Goal: Information Seeking & Learning: Learn about a topic

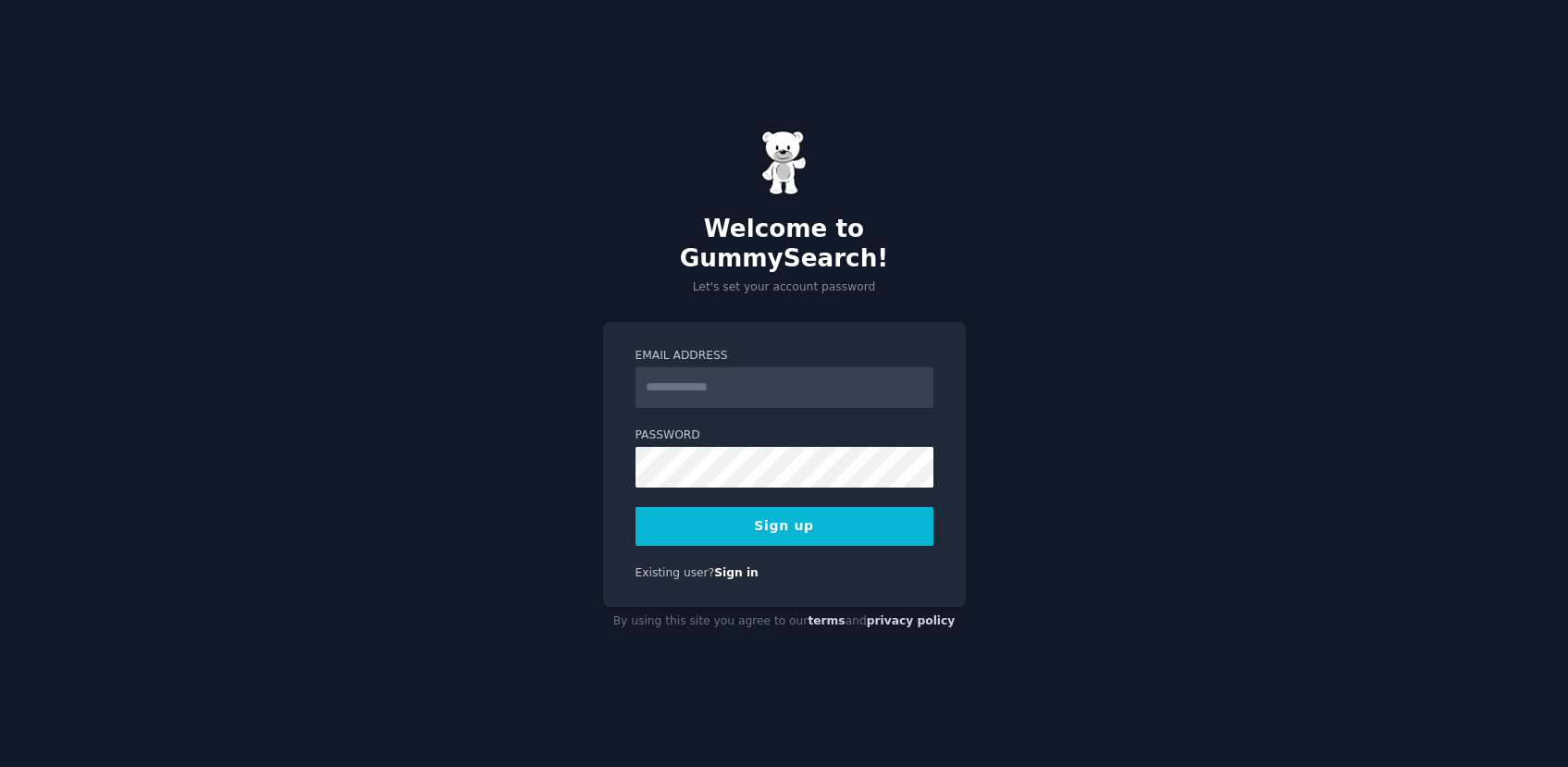
click at [672, 379] on input "Email Address" at bounding box center [784, 386] width 298 height 40
type input "**********"
click at [745, 511] on button "Sign up" at bounding box center [784, 527] width 298 height 39
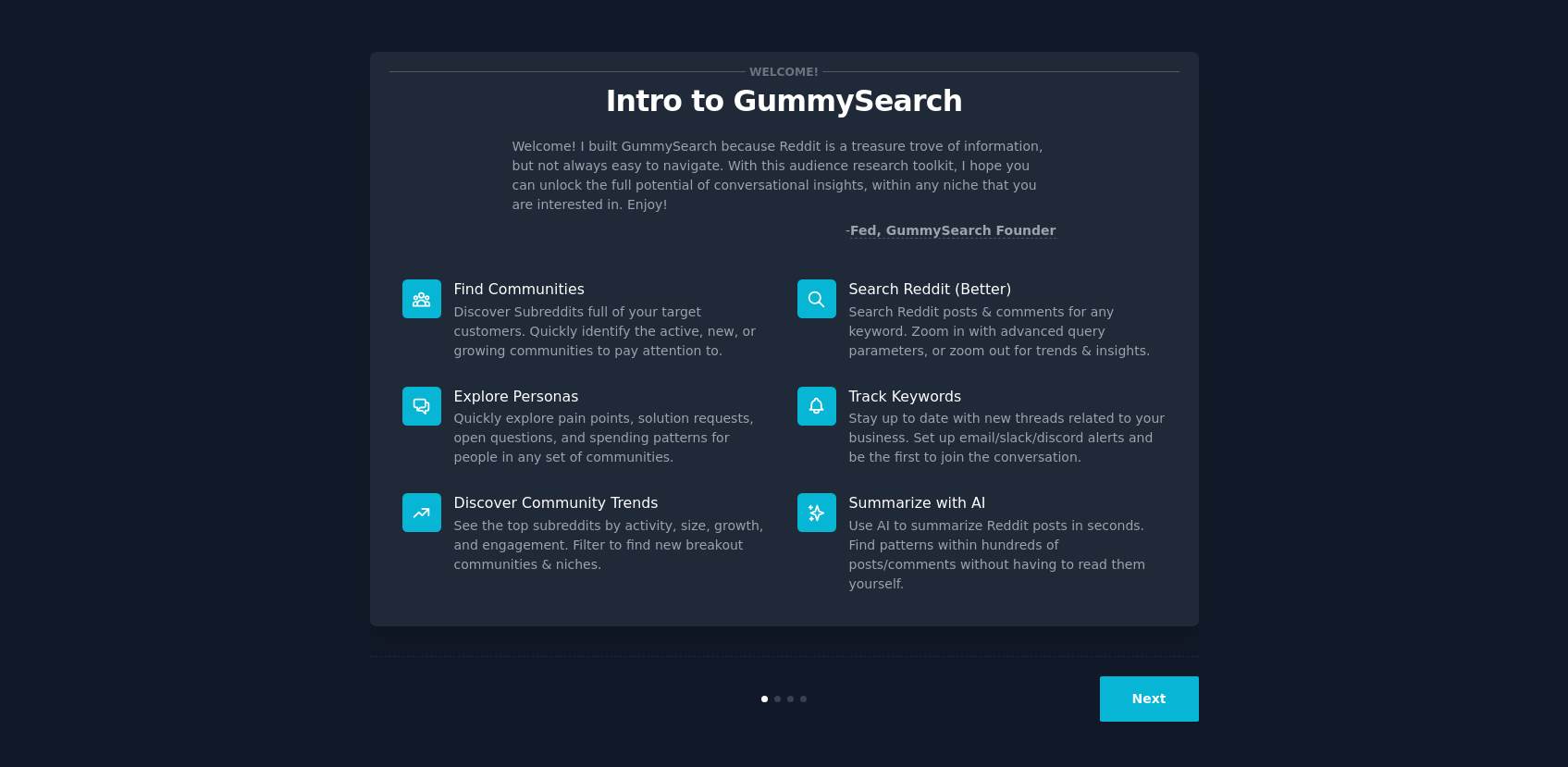
click at [1136, 702] on button "Next" at bounding box center [1149, 699] width 99 height 45
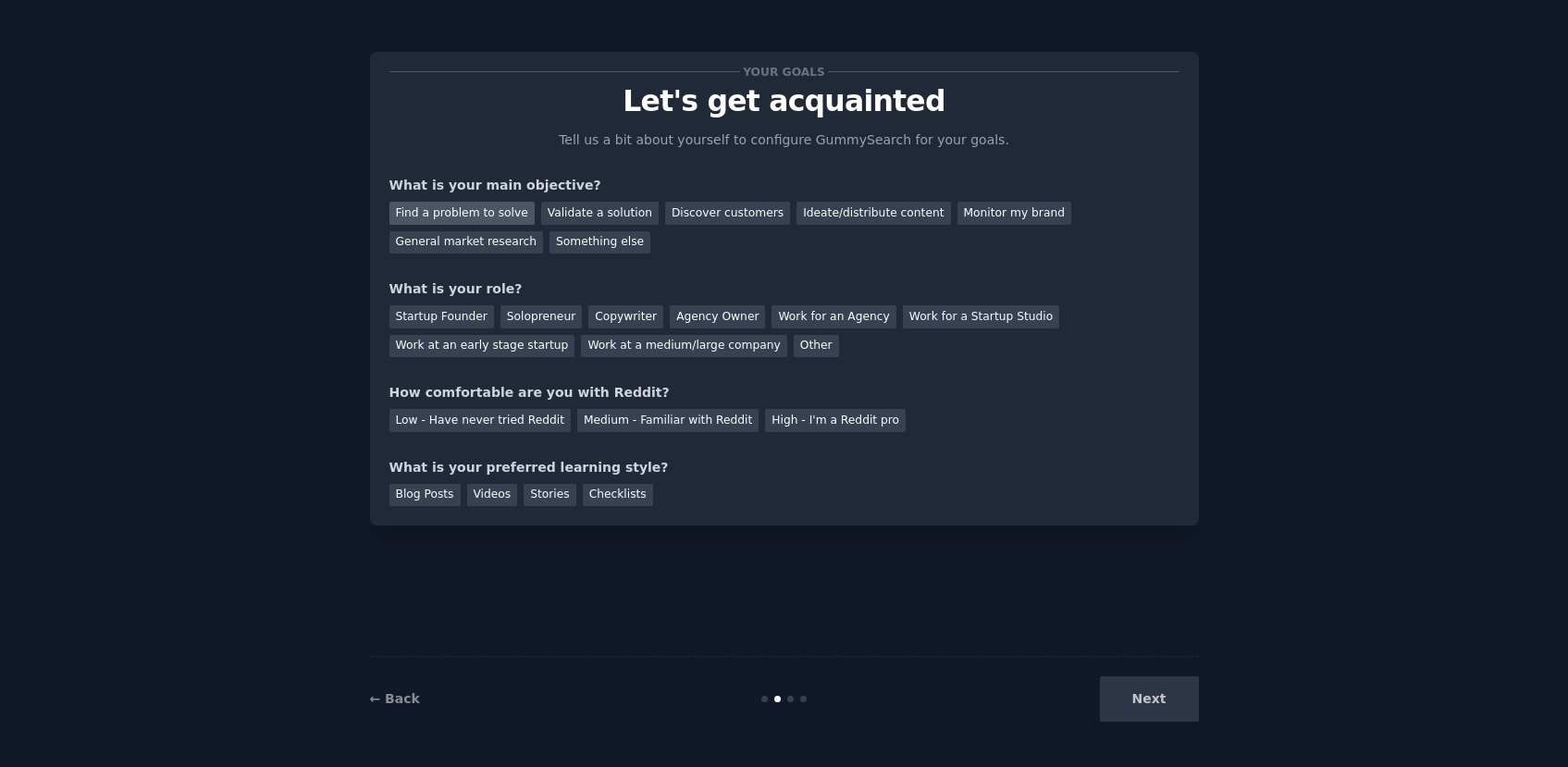
click at [436, 220] on div "Find a problem to solve" at bounding box center [462, 213] width 145 height 24
click at [565, 318] on div "Solopreneur" at bounding box center [541, 317] width 82 height 24
click at [610, 419] on div "Medium - Familiar with Reddit" at bounding box center [668, 421] width 181 height 24
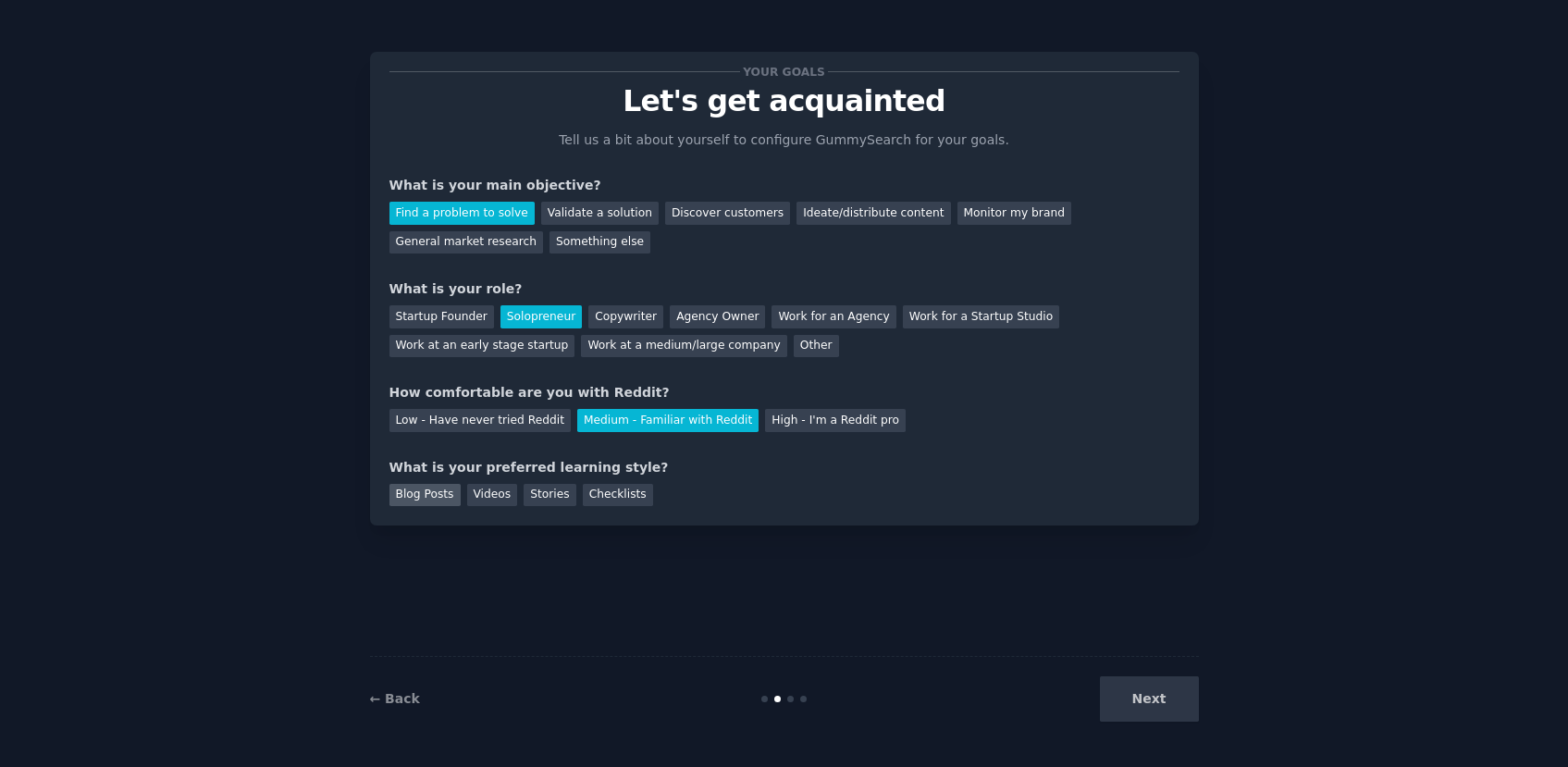
click at [424, 502] on div "Blog Posts" at bounding box center [425, 496] width 71 height 24
click at [1142, 704] on button "Next" at bounding box center [1149, 699] width 99 height 45
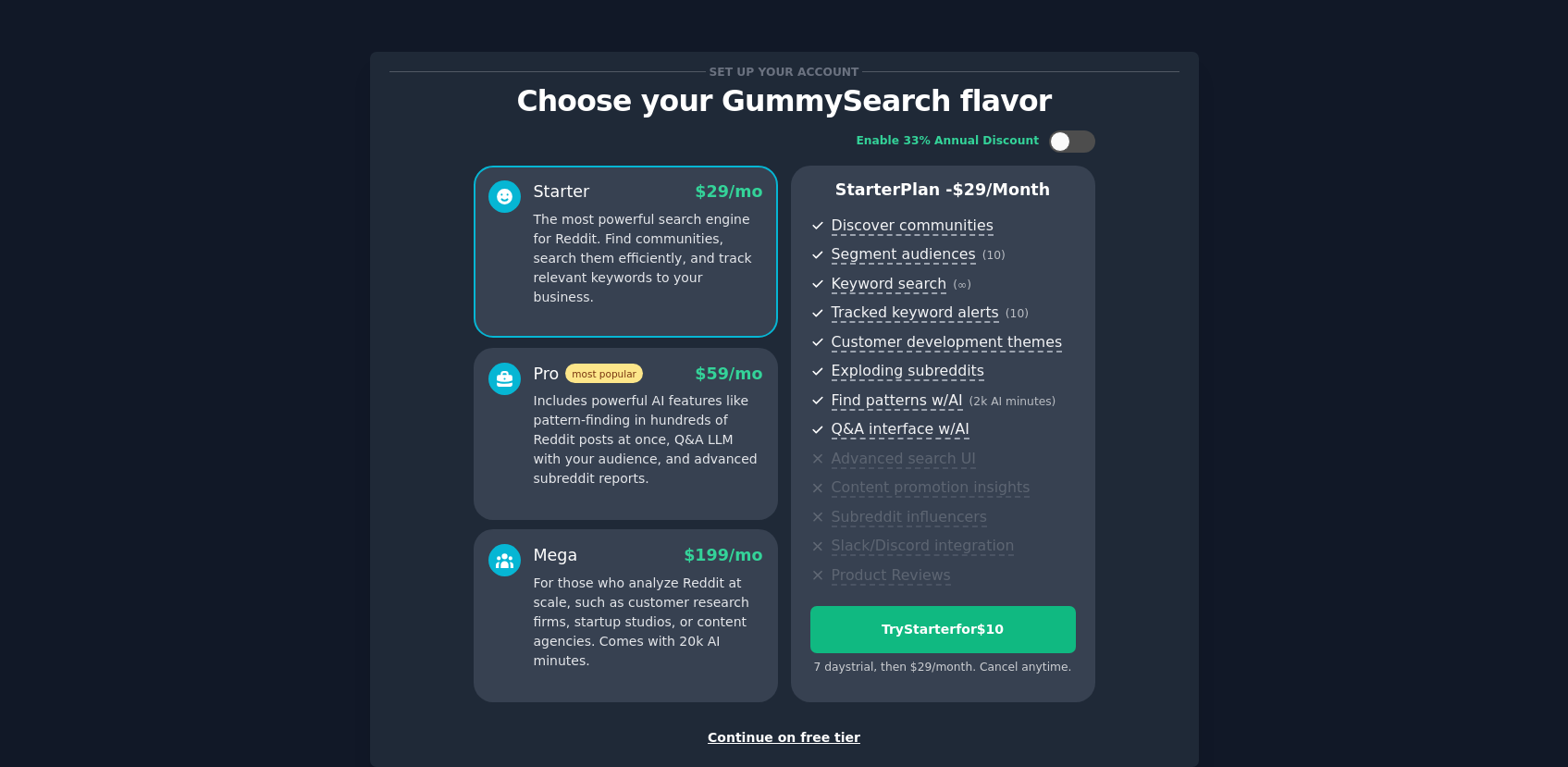
click at [770, 738] on div "Continue on free tier" at bounding box center [784, 738] width 789 height 20
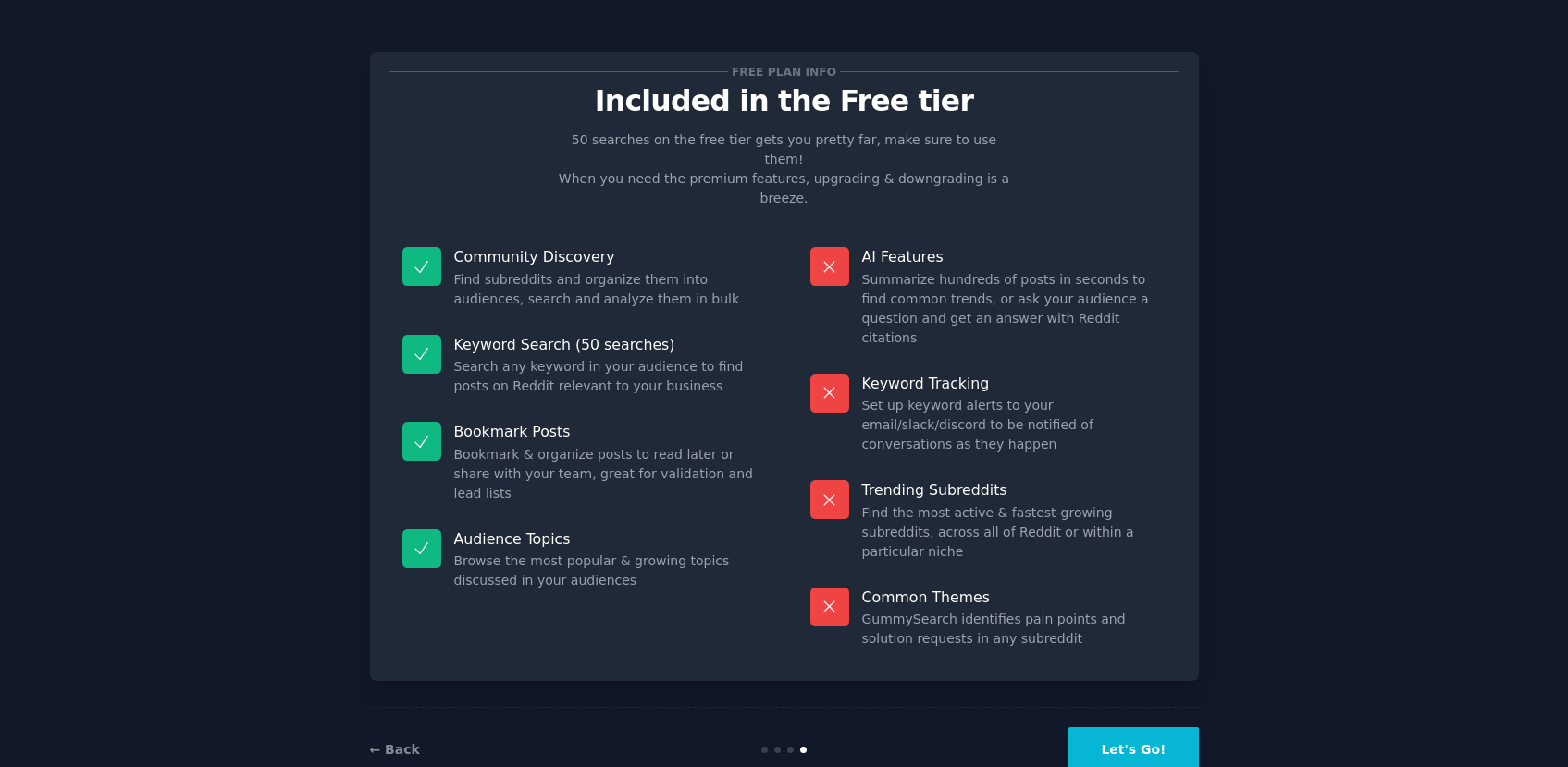
click at [1144, 727] on button "Let's Go!" at bounding box center [1133, 749] width 130 height 45
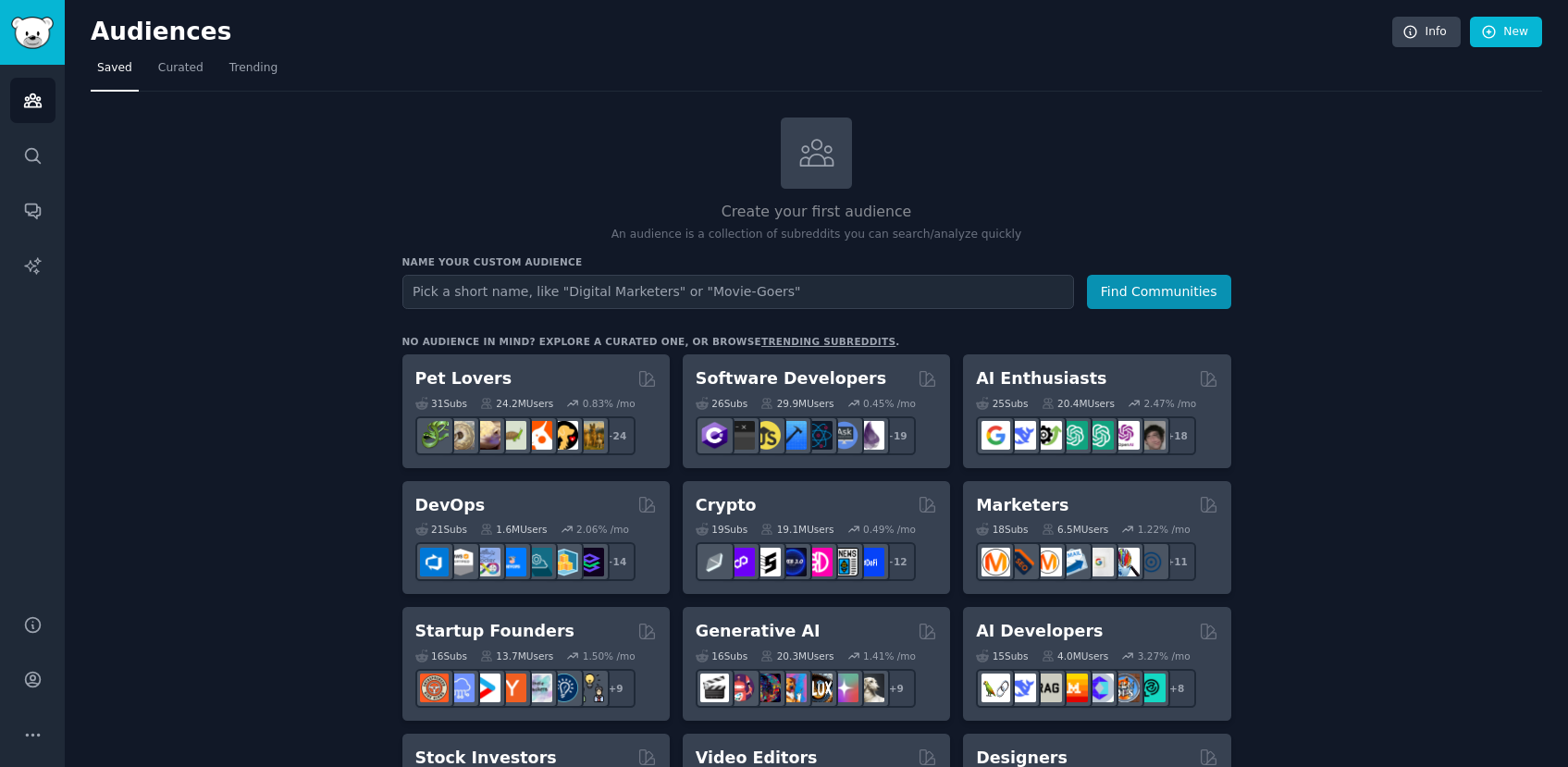
click at [535, 302] on input "text" at bounding box center [737, 291] width 671 height 34
type input "roblox"
click at [1086, 274] on button "Find Communities" at bounding box center [1158, 291] width 145 height 34
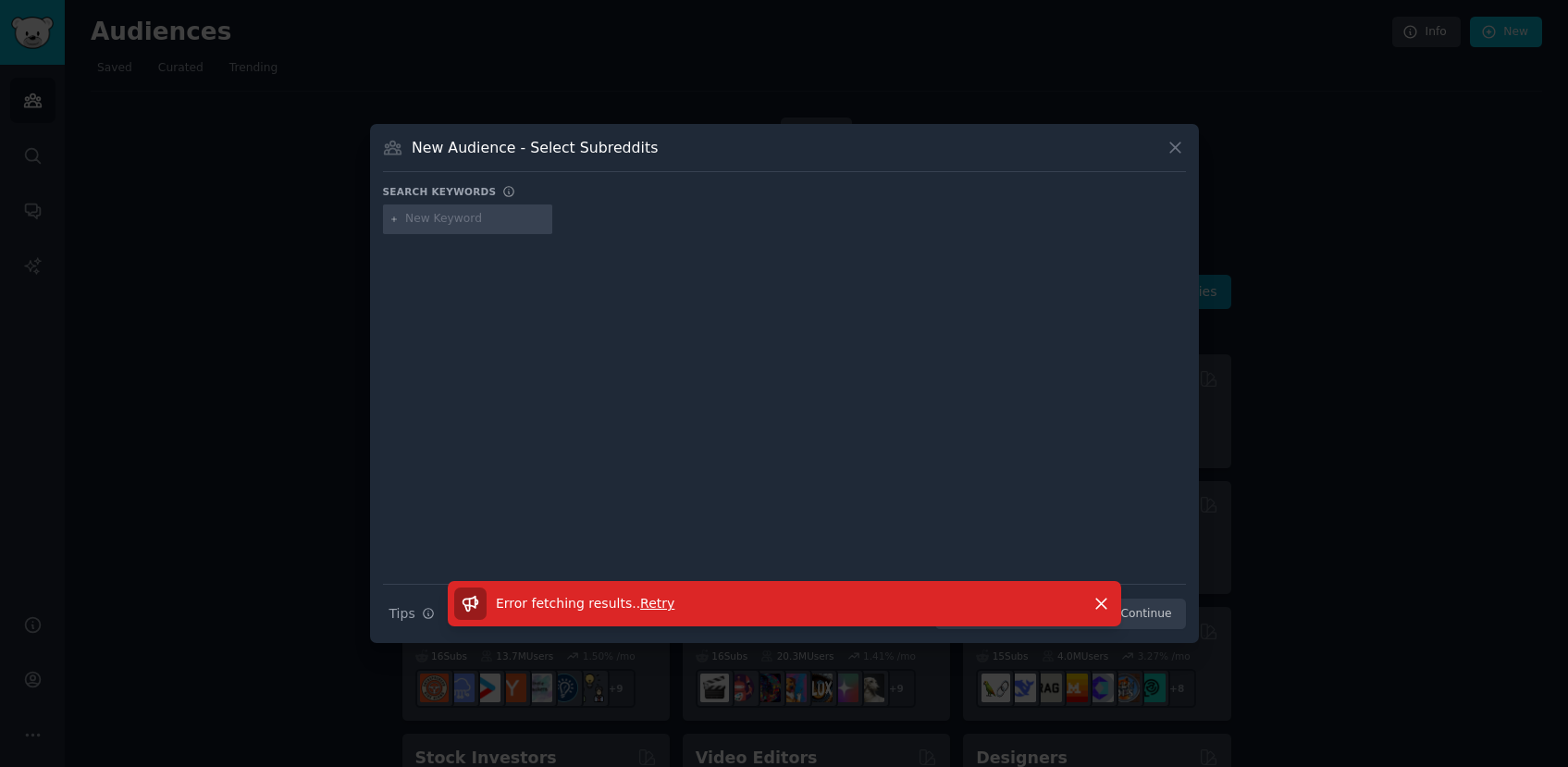
click at [651, 605] on span "Retry" at bounding box center [657, 603] width 34 height 15
click at [480, 214] on input "text" at bounding box center [475, 218] width 141 height 17
type input "roblox moderation"
click at [1169, 148] on icon at bounding box center [1175, 148] width 20 height 20
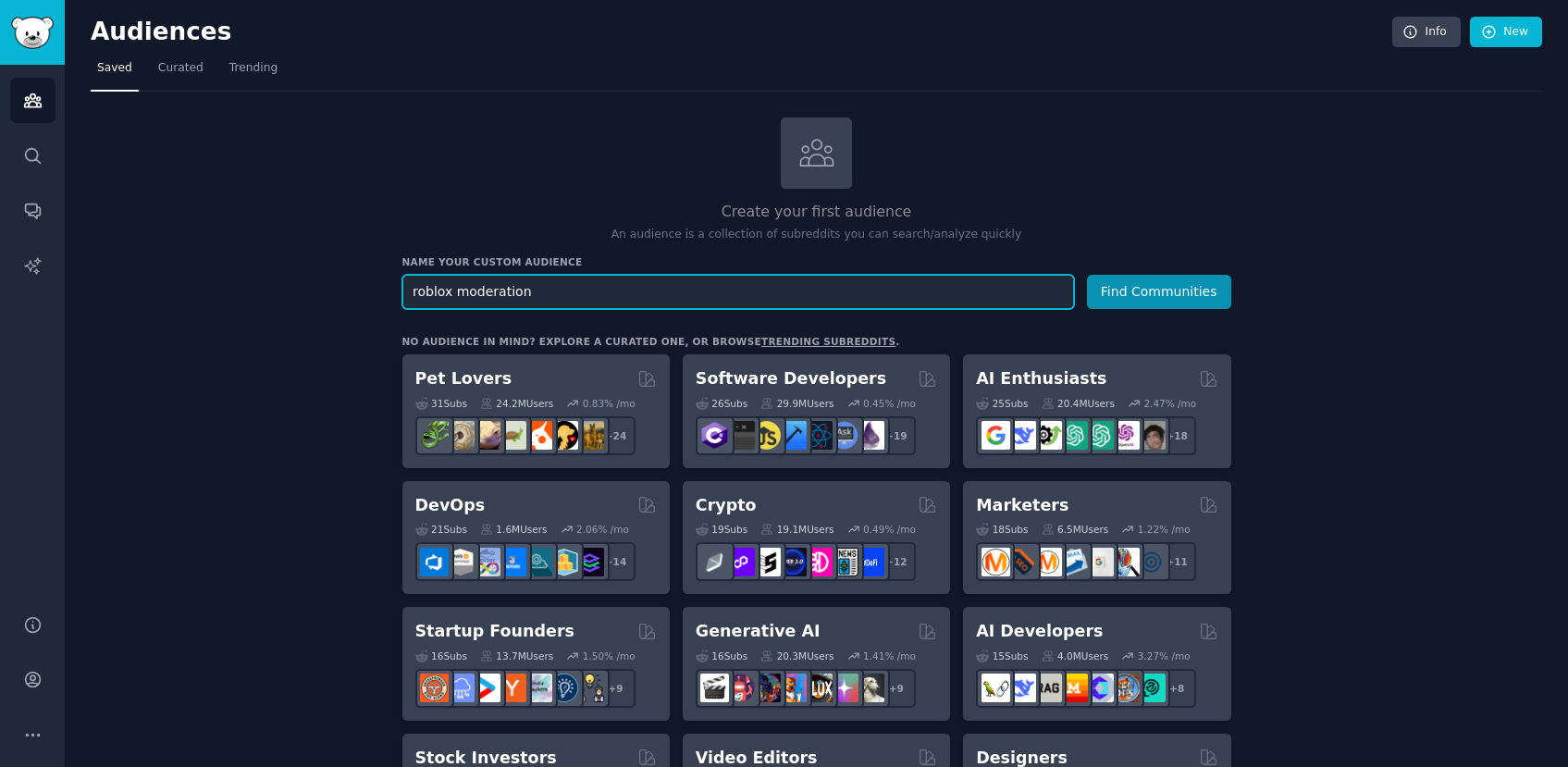
type input "roblox moderation"
click at [1086, 274] on button "Find Communities" at bounding box center [1158, 291] width 145 height 34
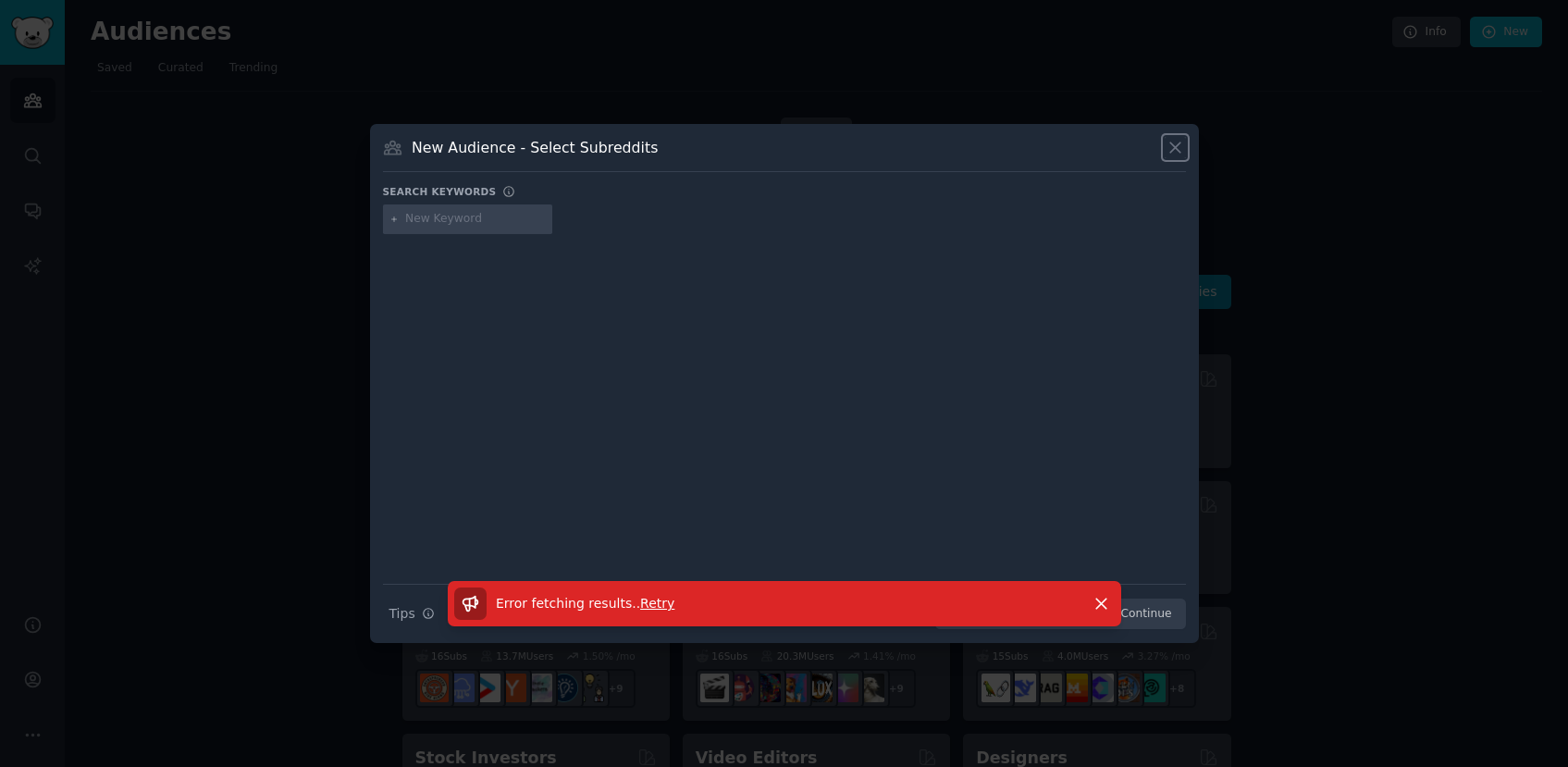
click at [1178, 142] on icon at bounding box center [1175, 148] width 20 height 20
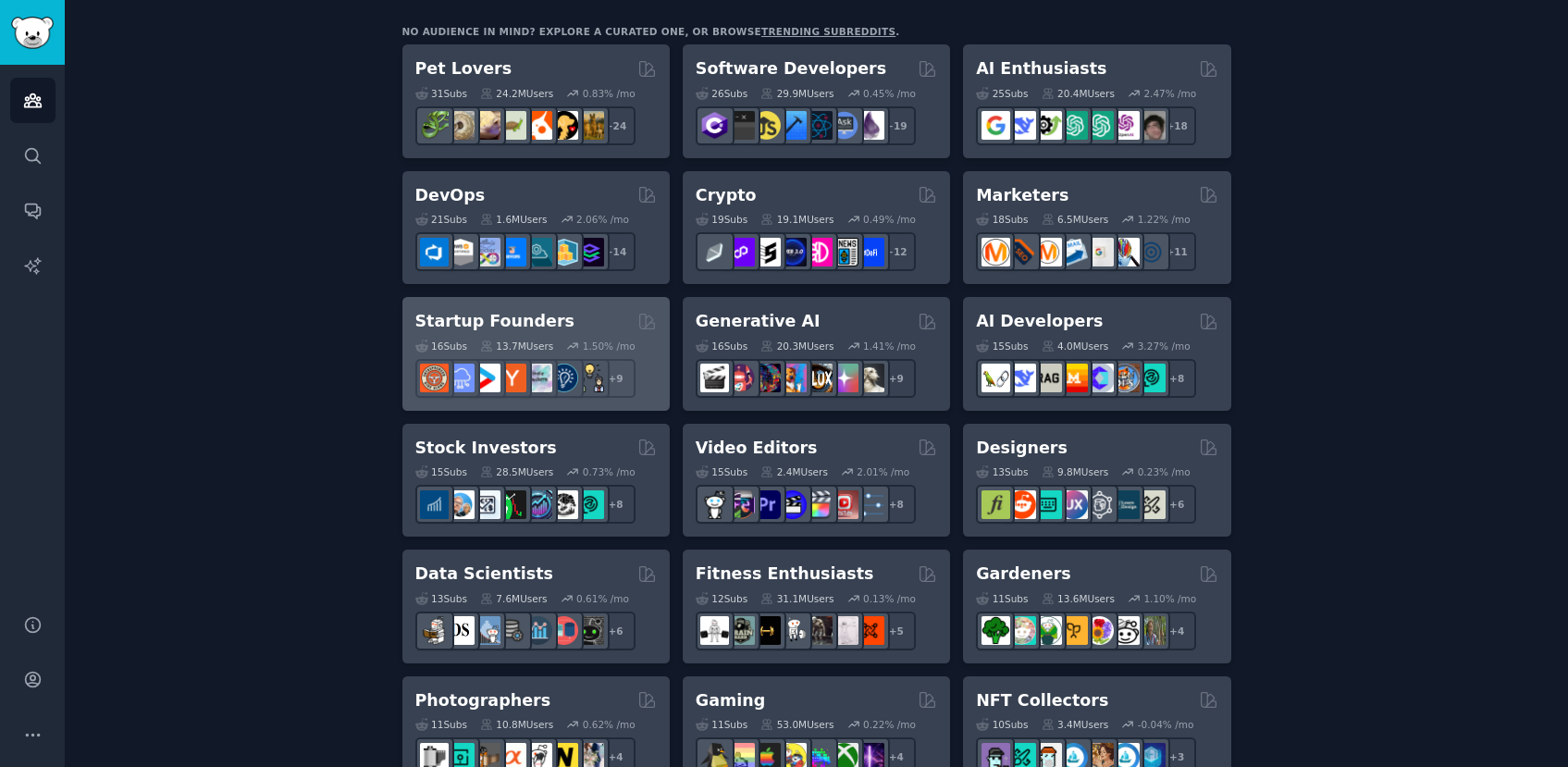
scroll to position [311, 0]
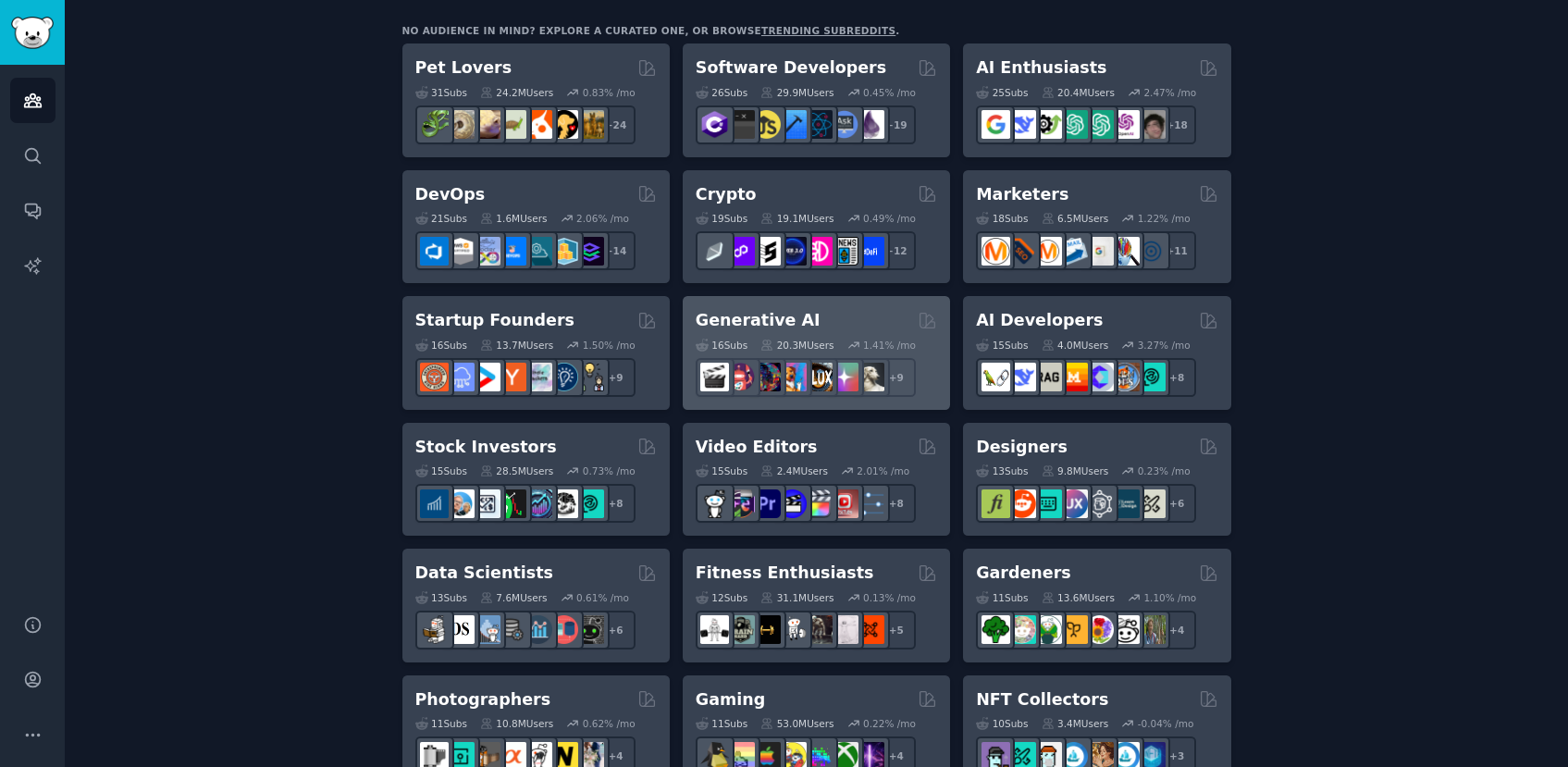
click at [846, 313] on div "Generative AI" at bounding box center [816, 321] width 242 height 24
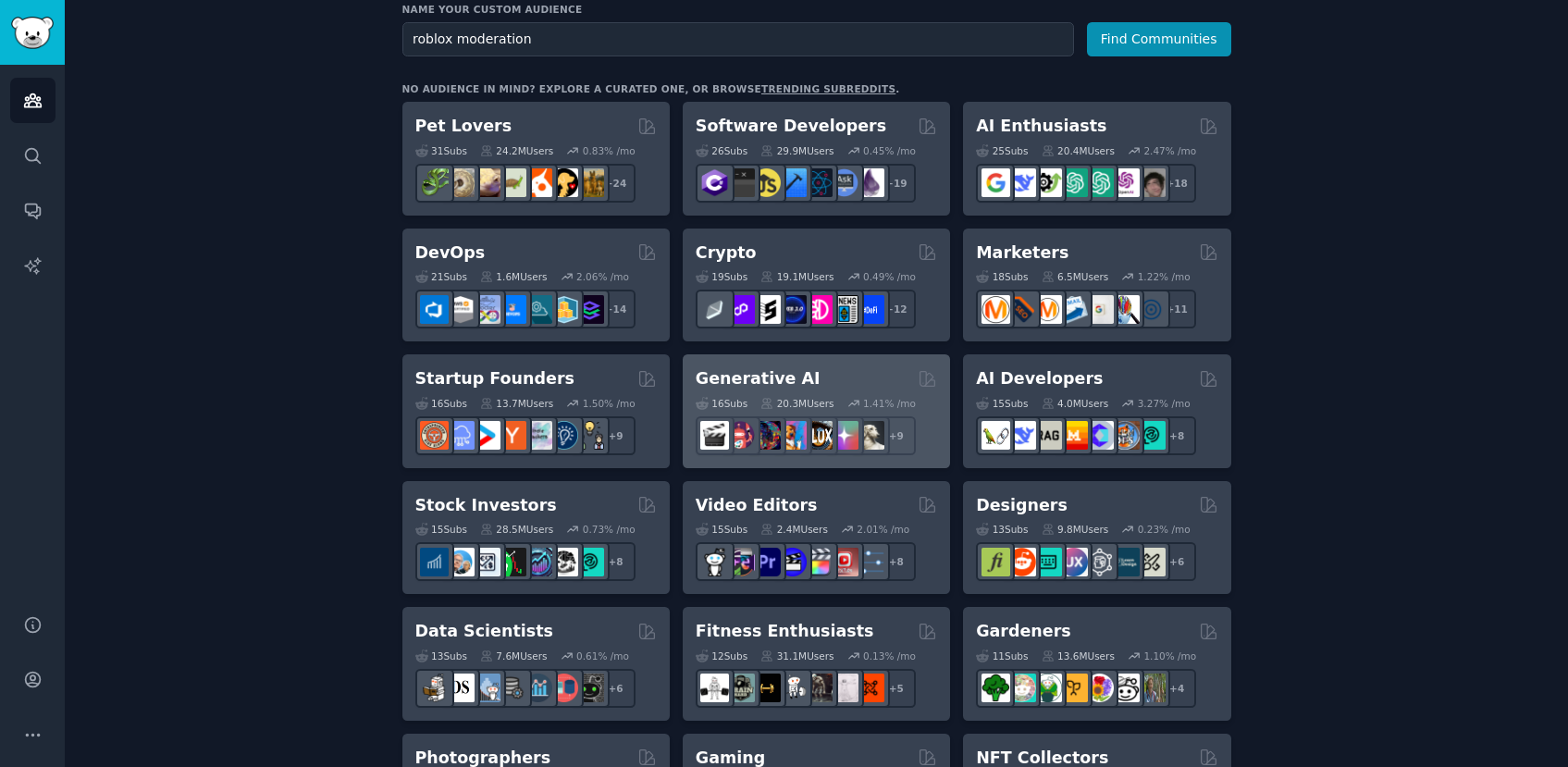
scroll to position [250, 0]
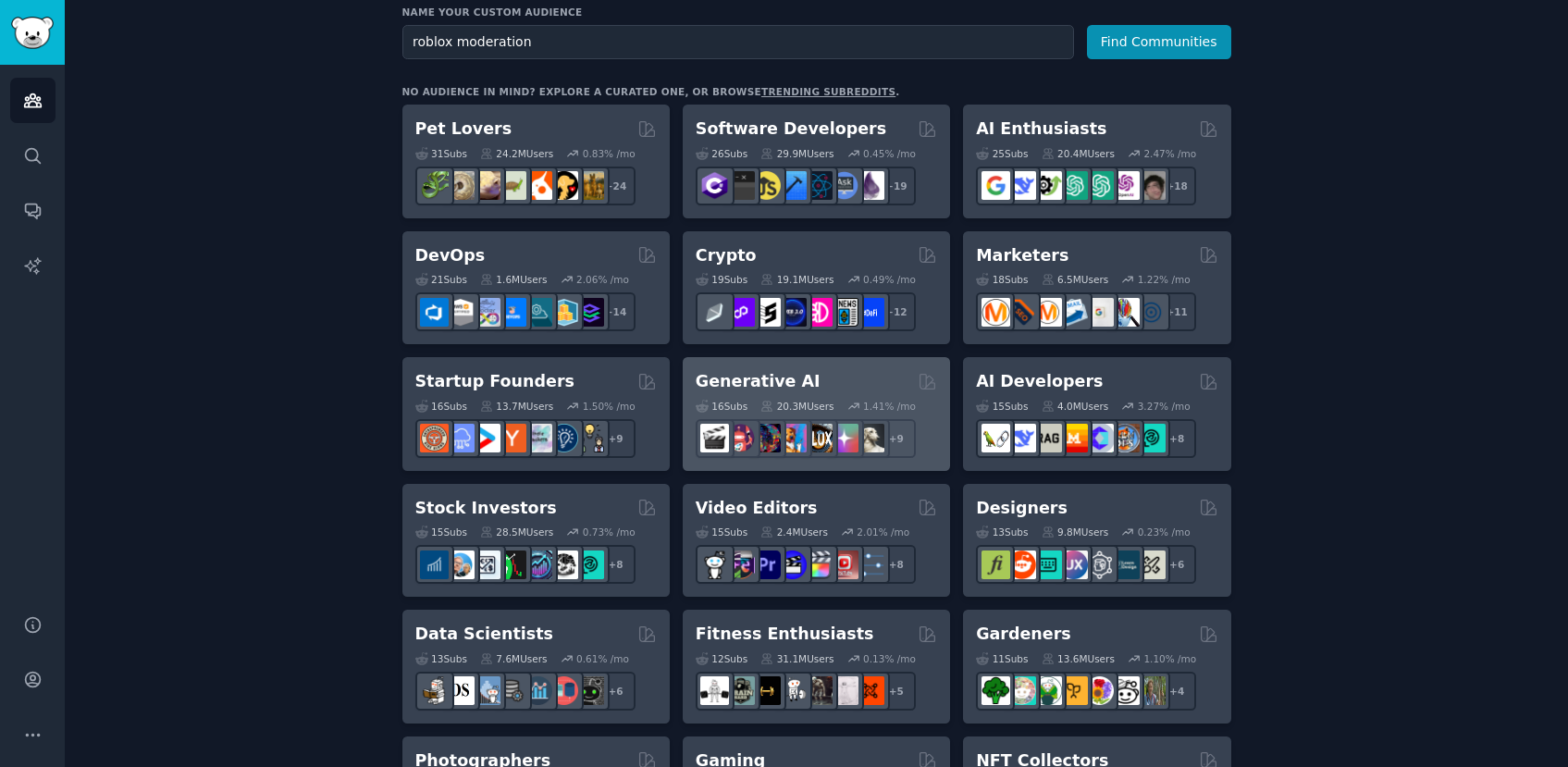
click at [759, 386] on h2 "Generative AI" at bounding box center [757, 382] width 125 height 24
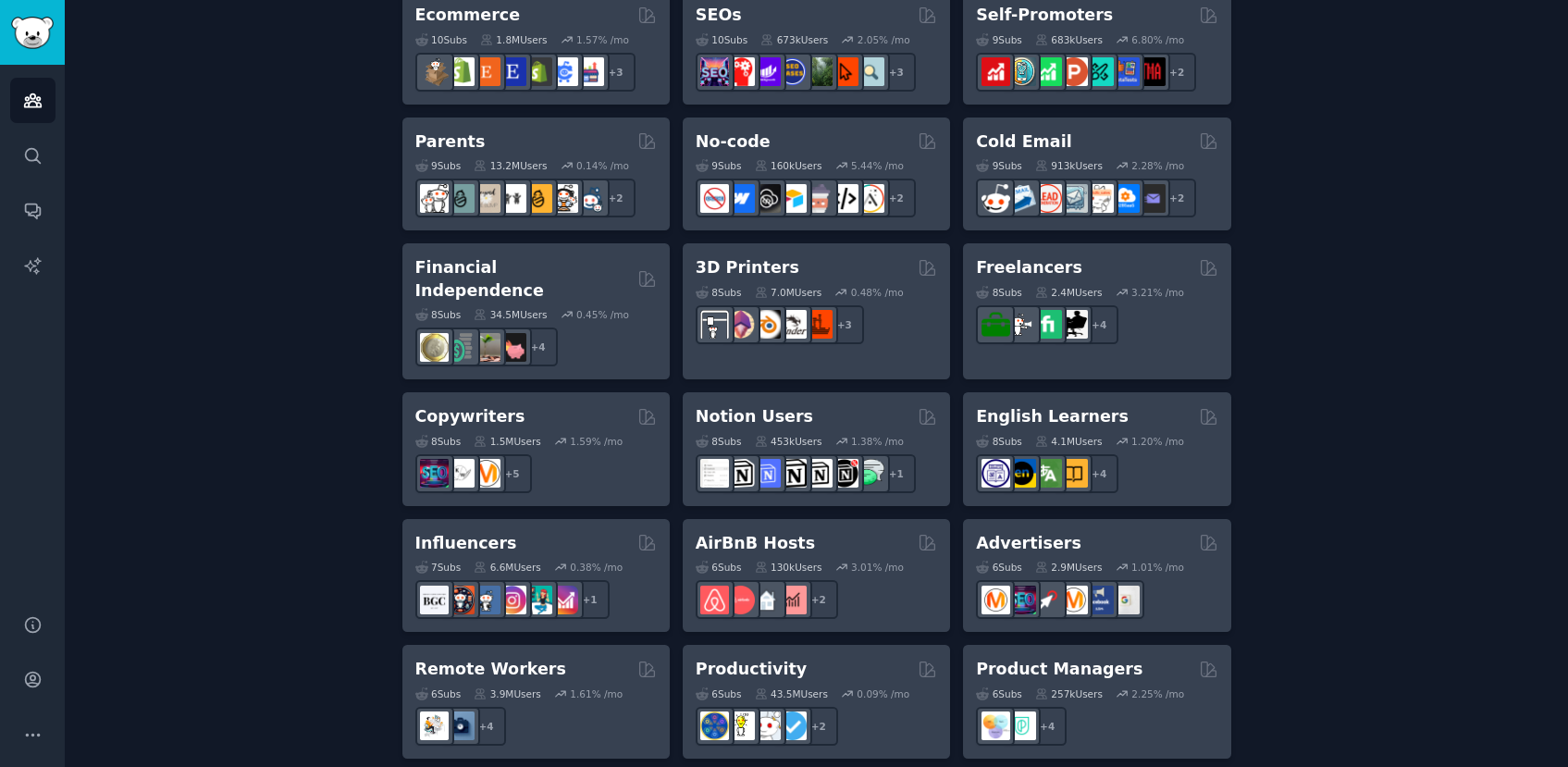
scroll to position [1132, 0]
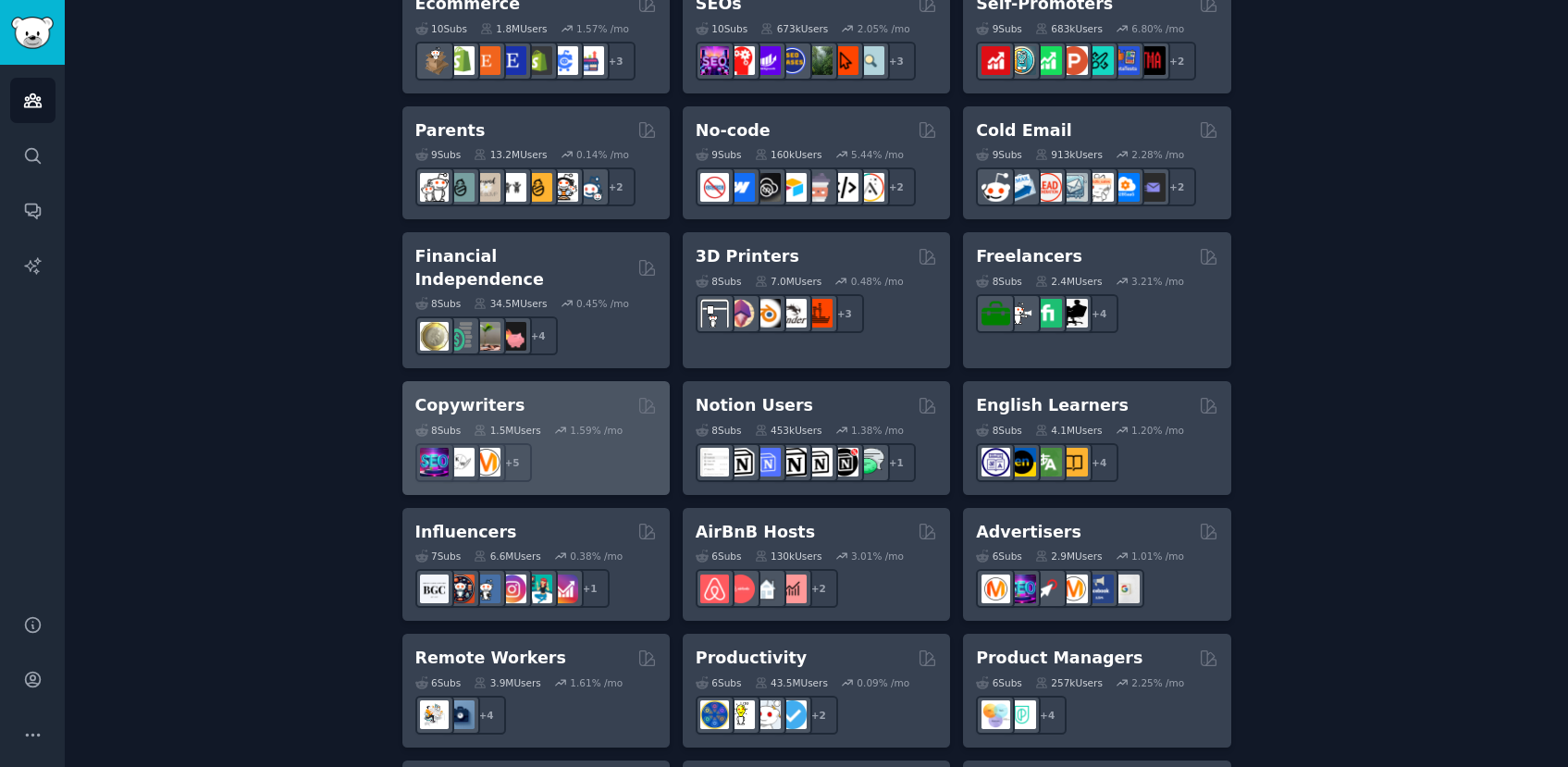
click at [569, 424] on div "1.59 % /mo" at bounding box center [596, 430] width 53 height 13
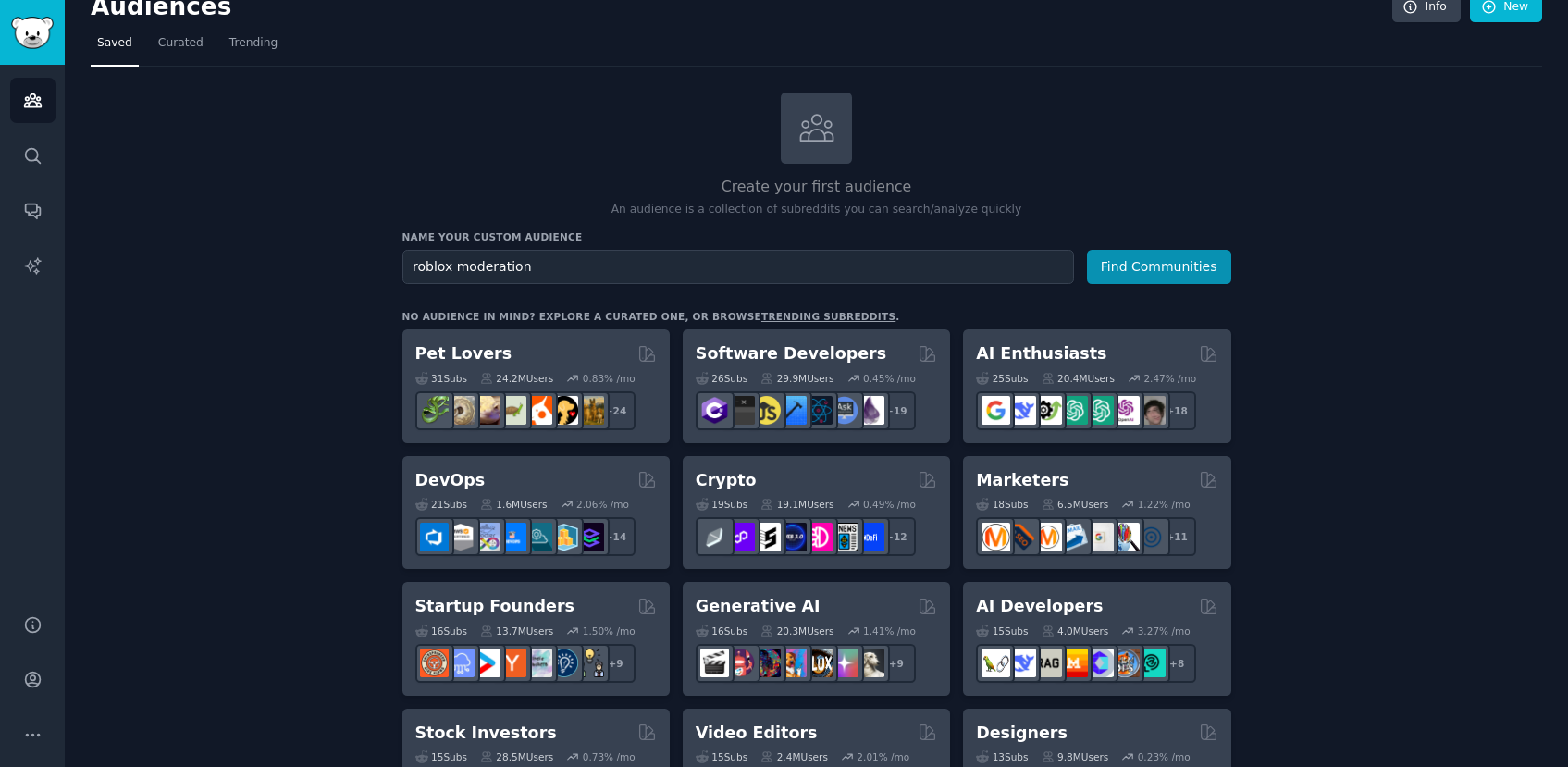
scroll to position [0, 0]
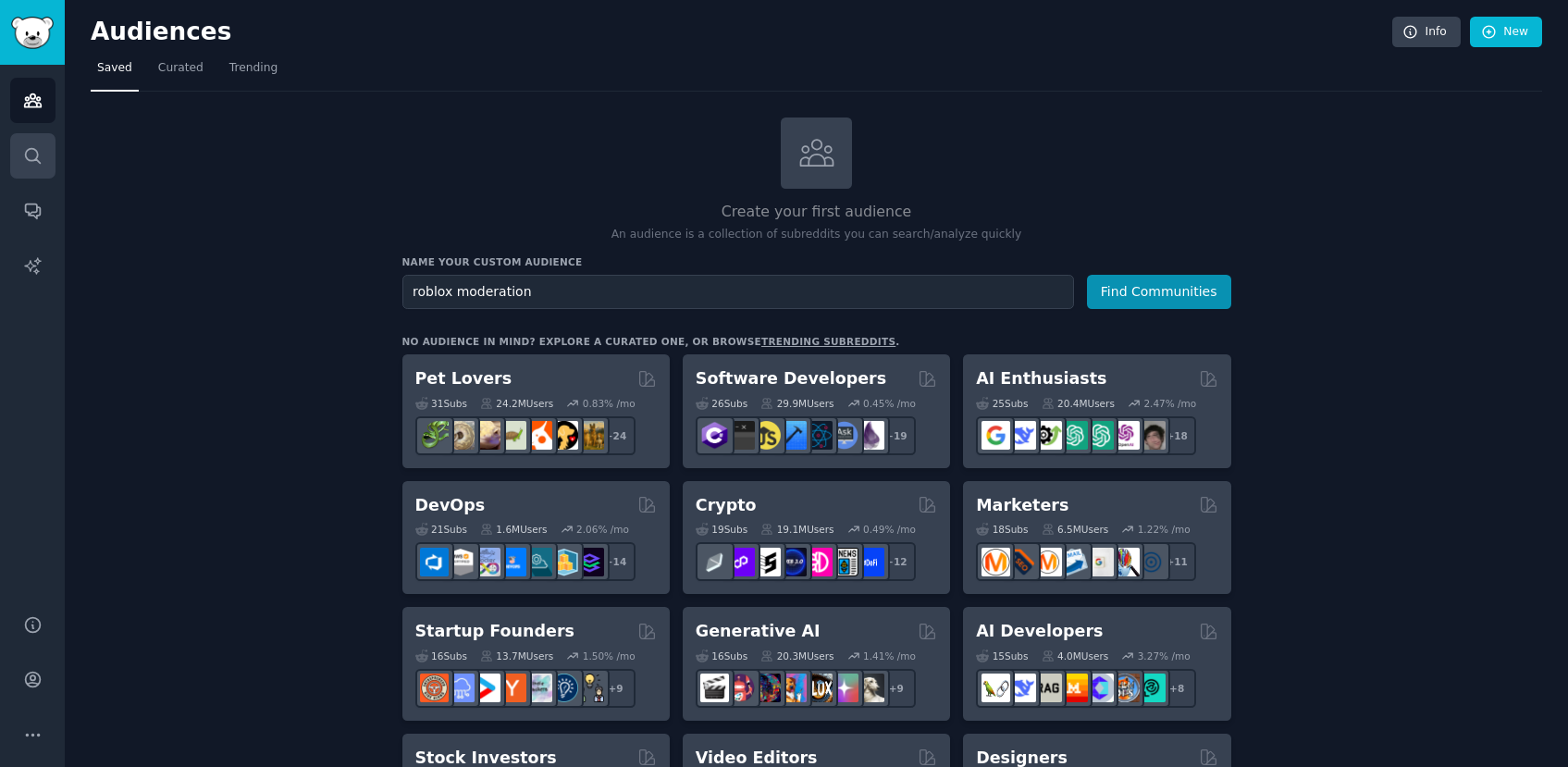
click at [16, 168] on link "Search" at bounding box center [32, 155] width 45 height 45
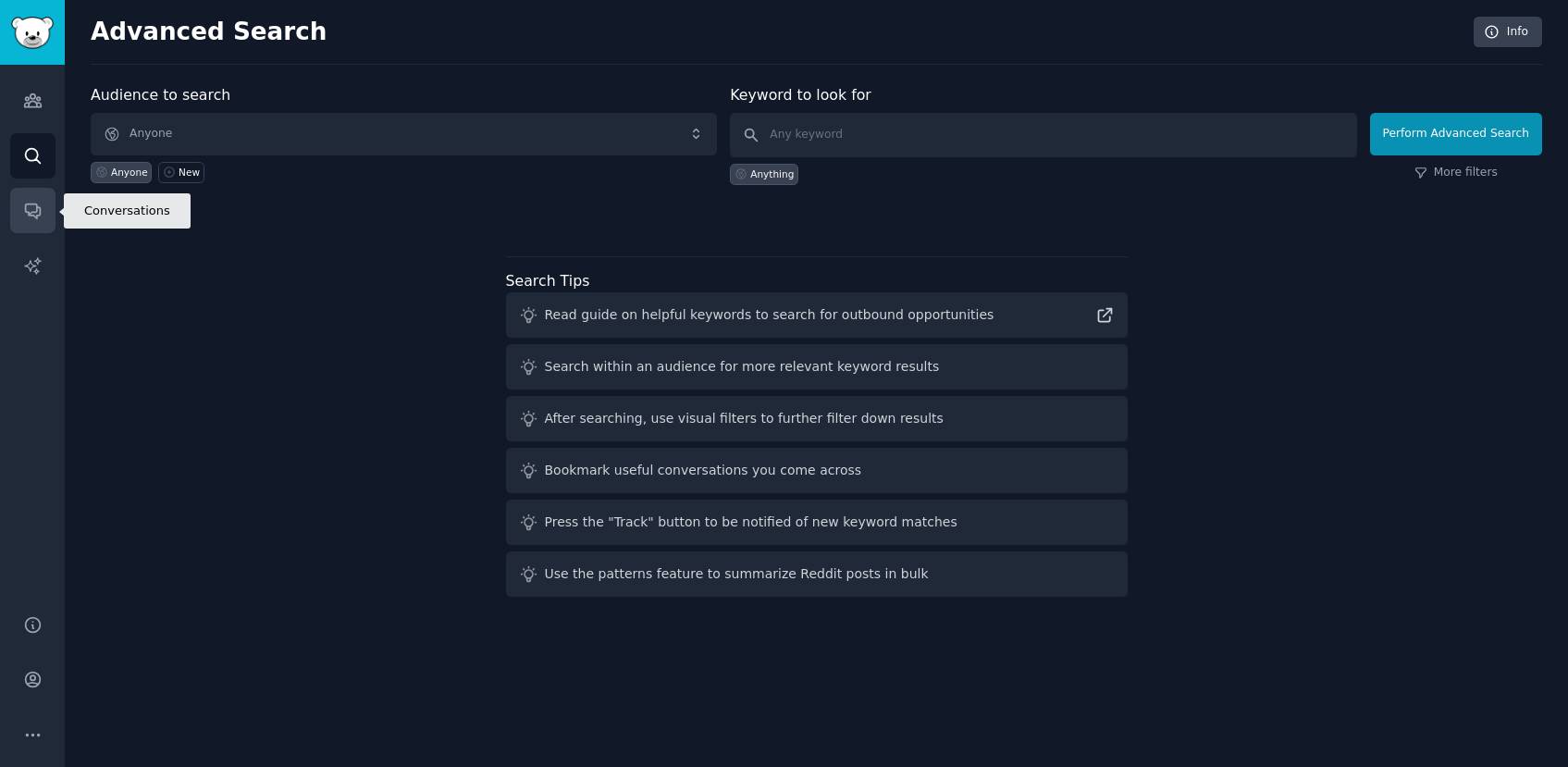
click at [24, 201] on icon "Sidebar" at bounding box center [33, 210] width 20 height 20
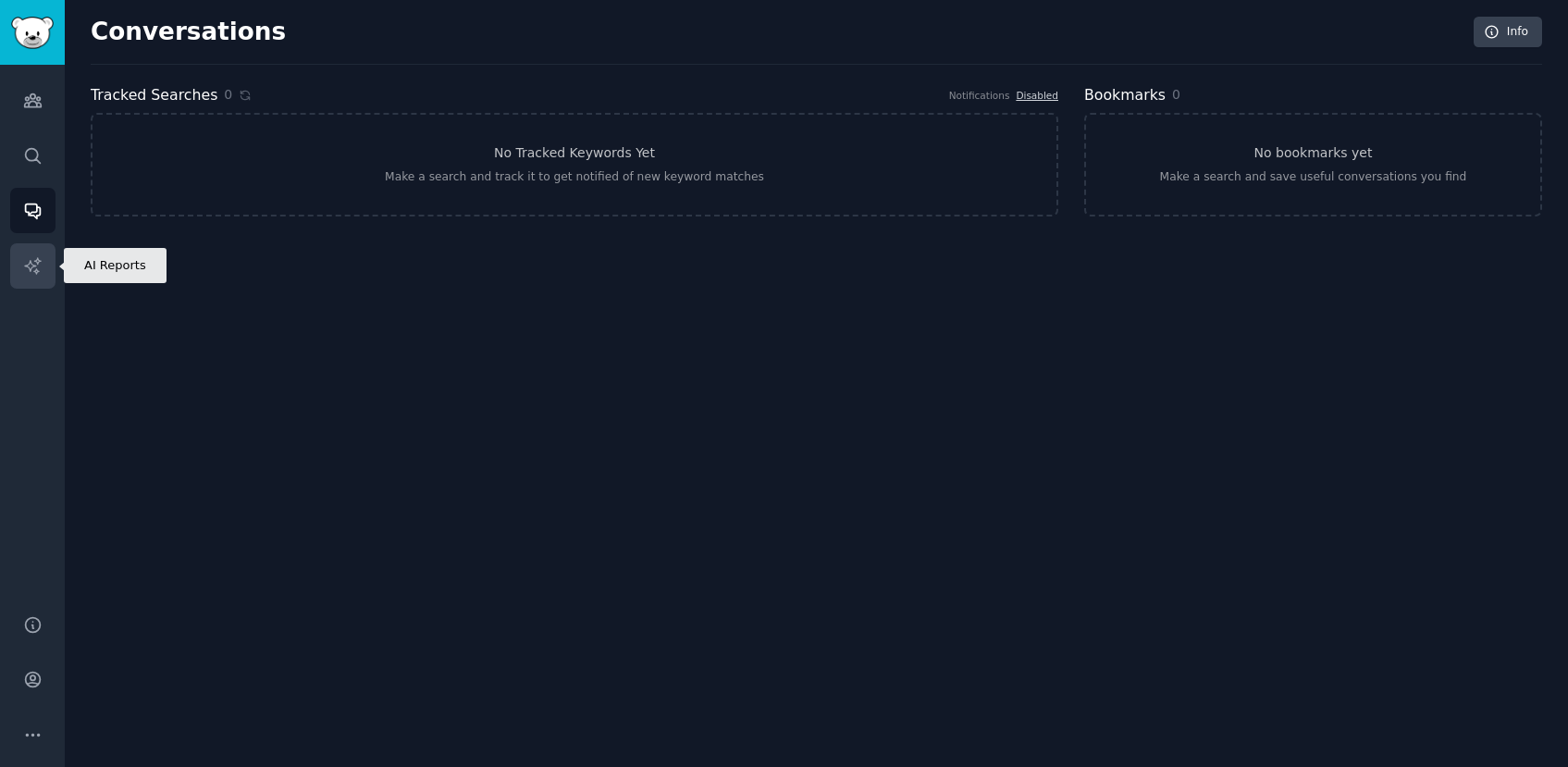
click at [24, 246] on link "AI Reports" at bounding box center [32, 266] width 45 height 45
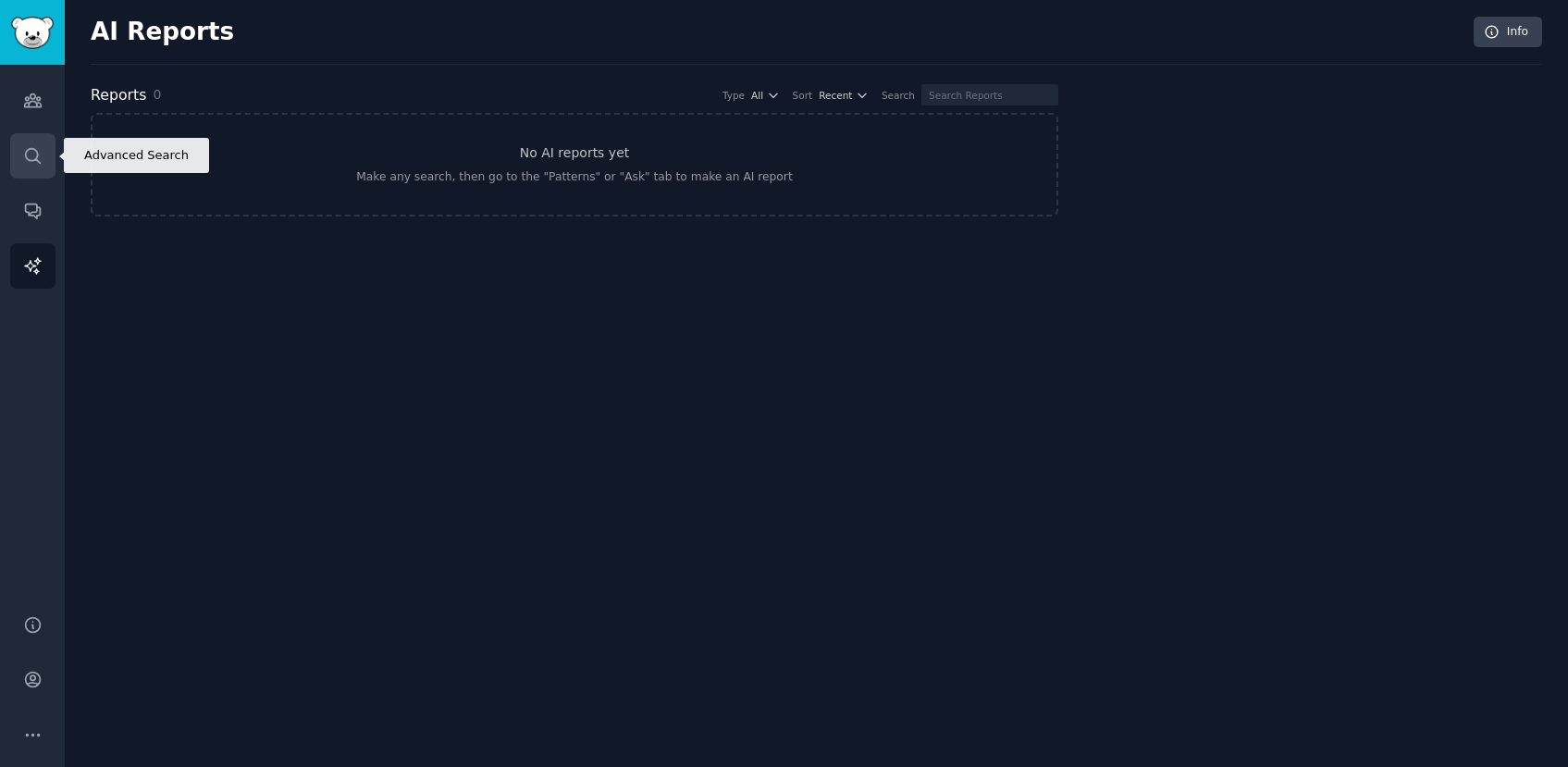
click at [36, 154] on icon "Sidebar" at bounding box center [31, 155] width 15 height 15
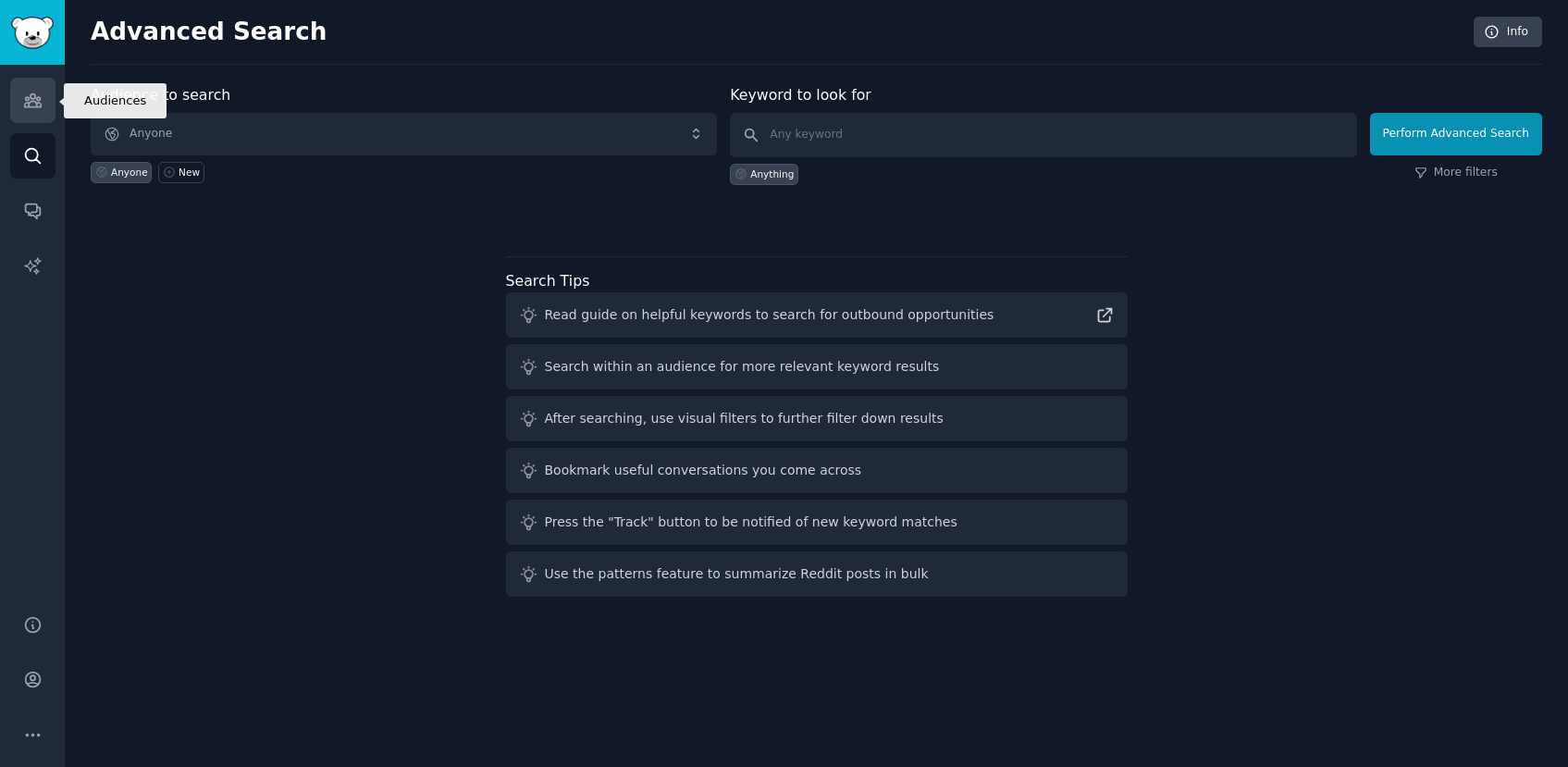
click at [36, 107] on icon "Sidebar" at bounding box center [31, 100] width 17 height 13
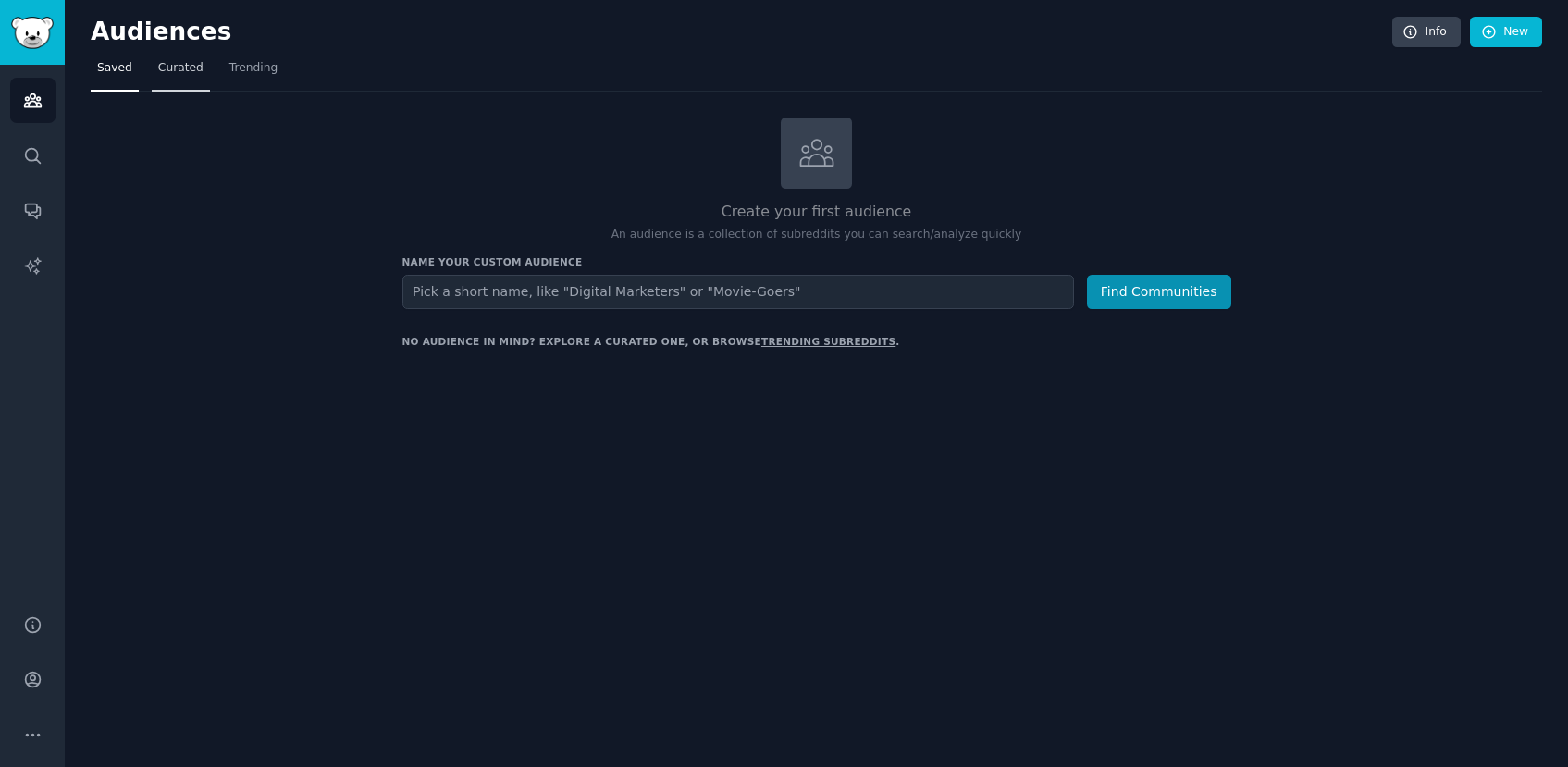
click at [179, 55] on link "Curated" at bounding box center [180, 73] width 58 height 38
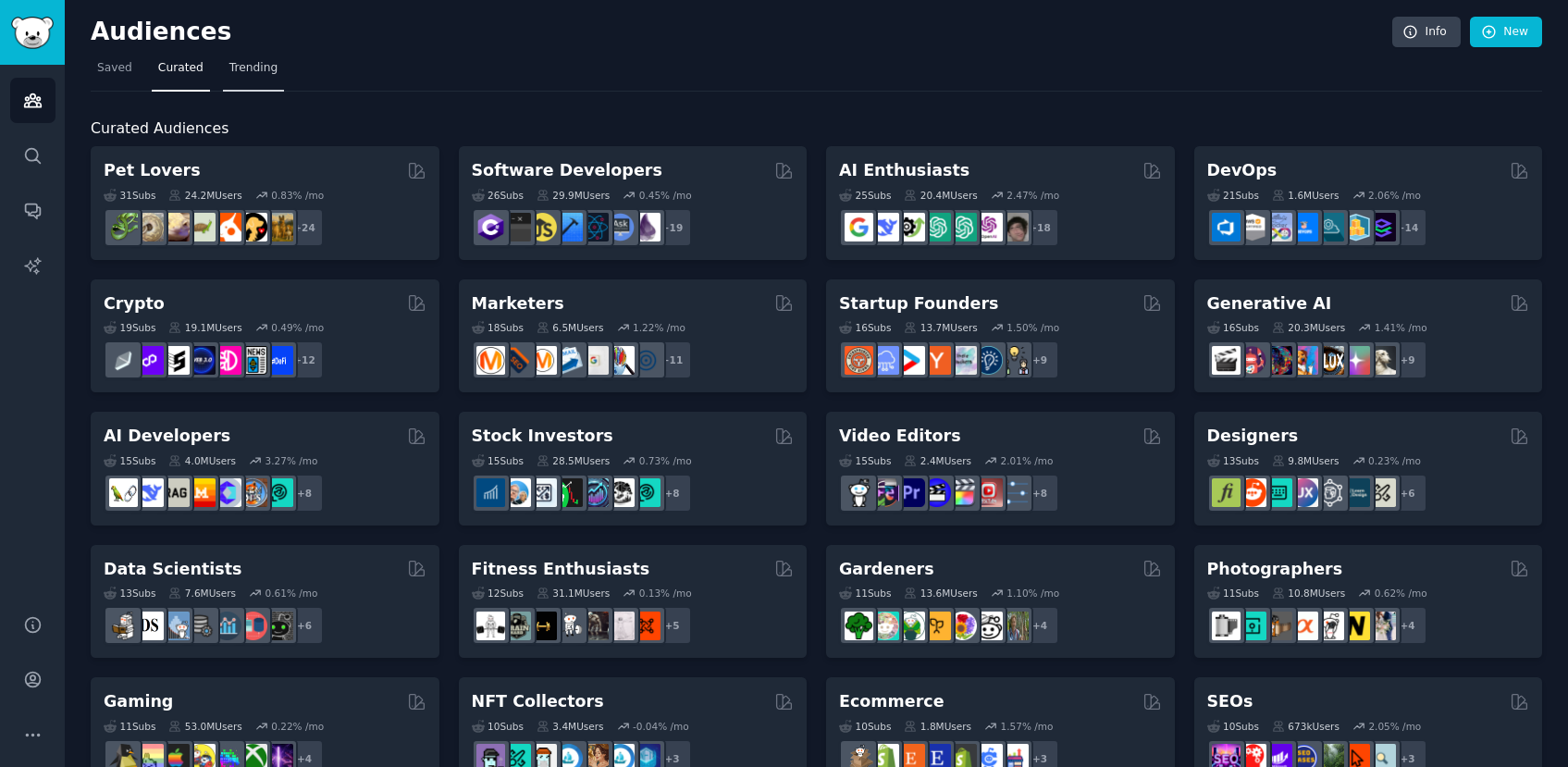
click at [229, 61] on span "Trending" at bounding box center [253, 68] width 48 height 17
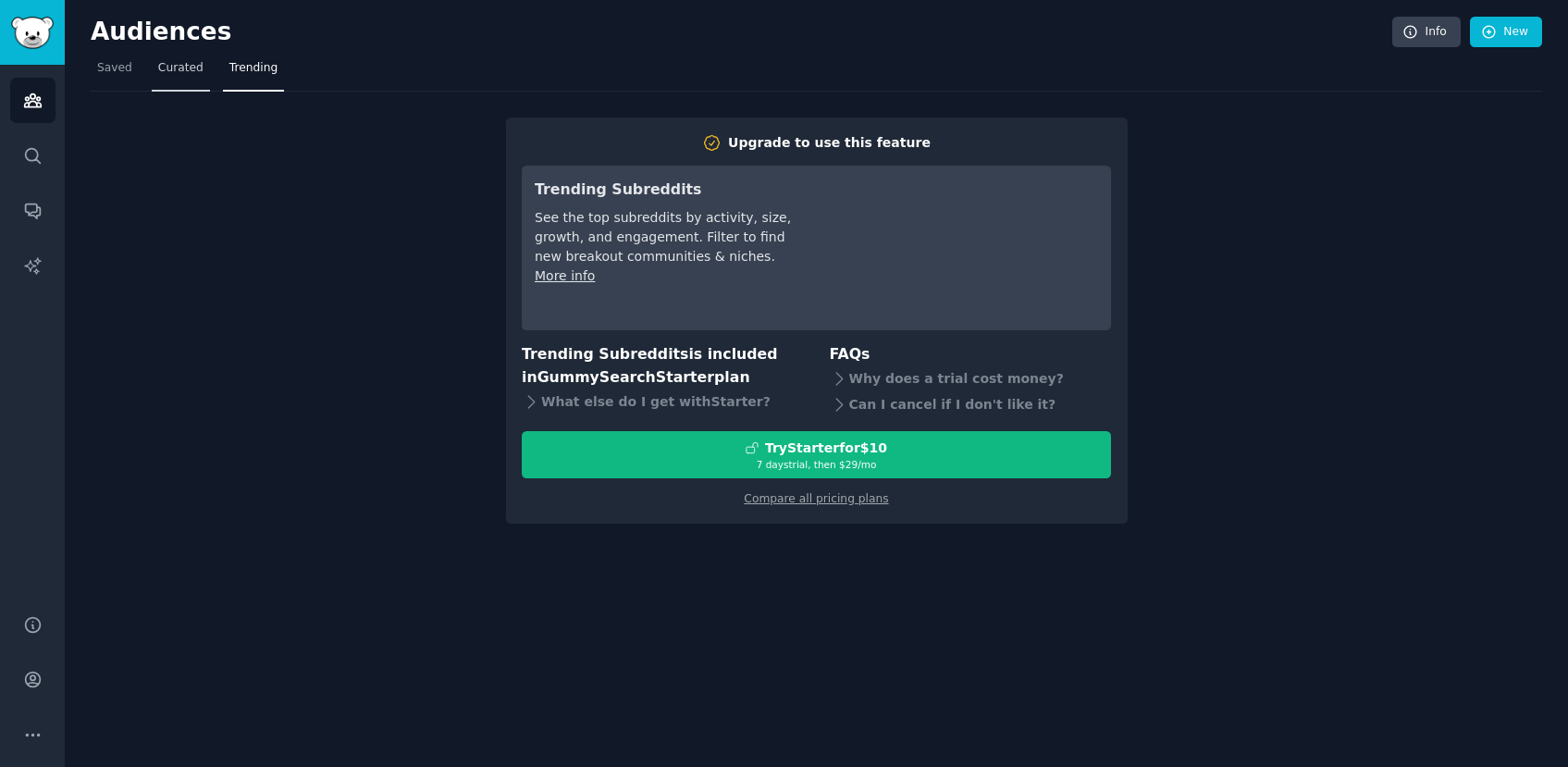
click at [168, 67] on span "Curated" at bounding box center [181, 68] width 45 height 17
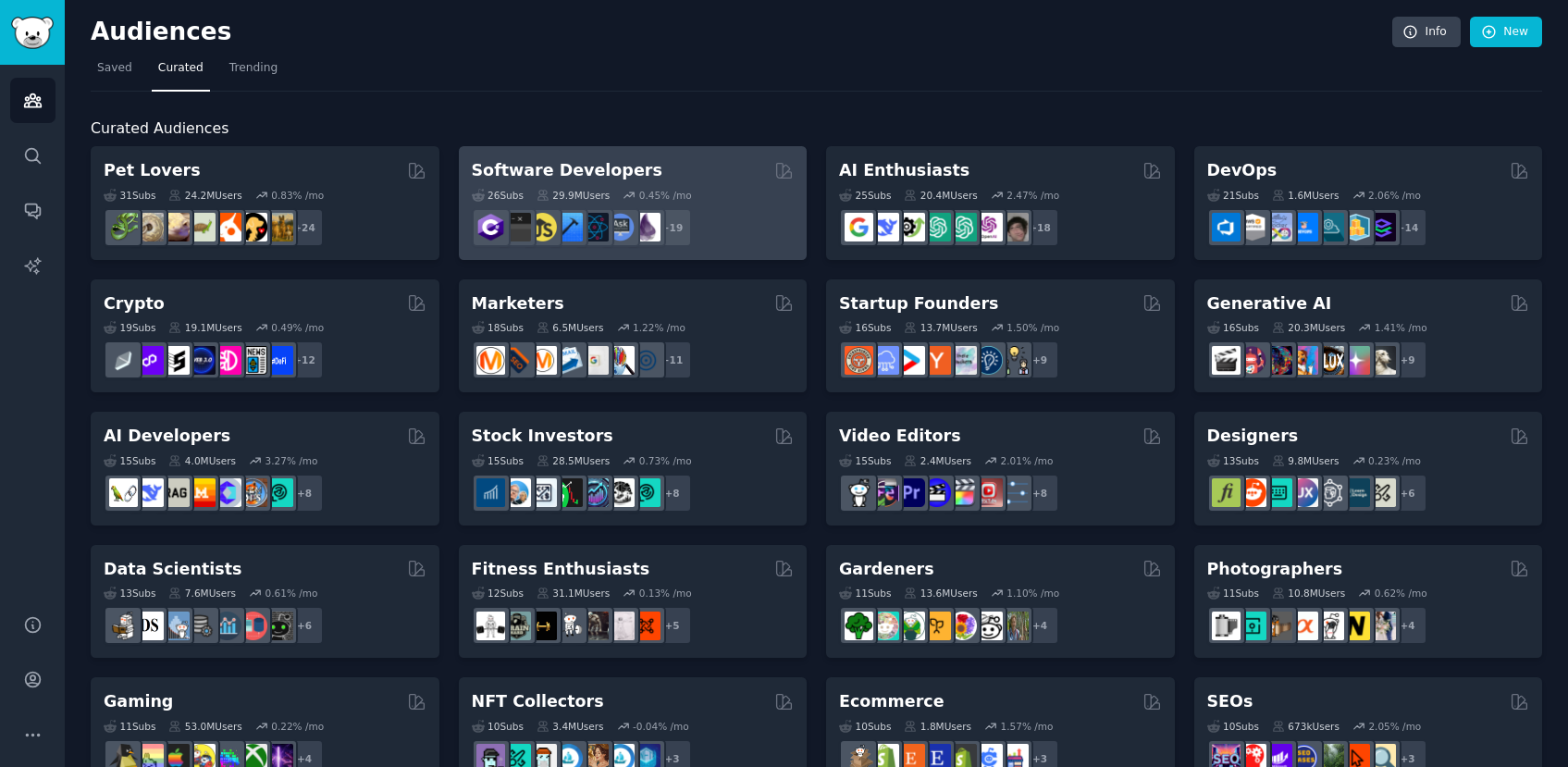
click at [590, 189] on div "29.9M Users" at bounding box center [573, 195] width 73 height 13
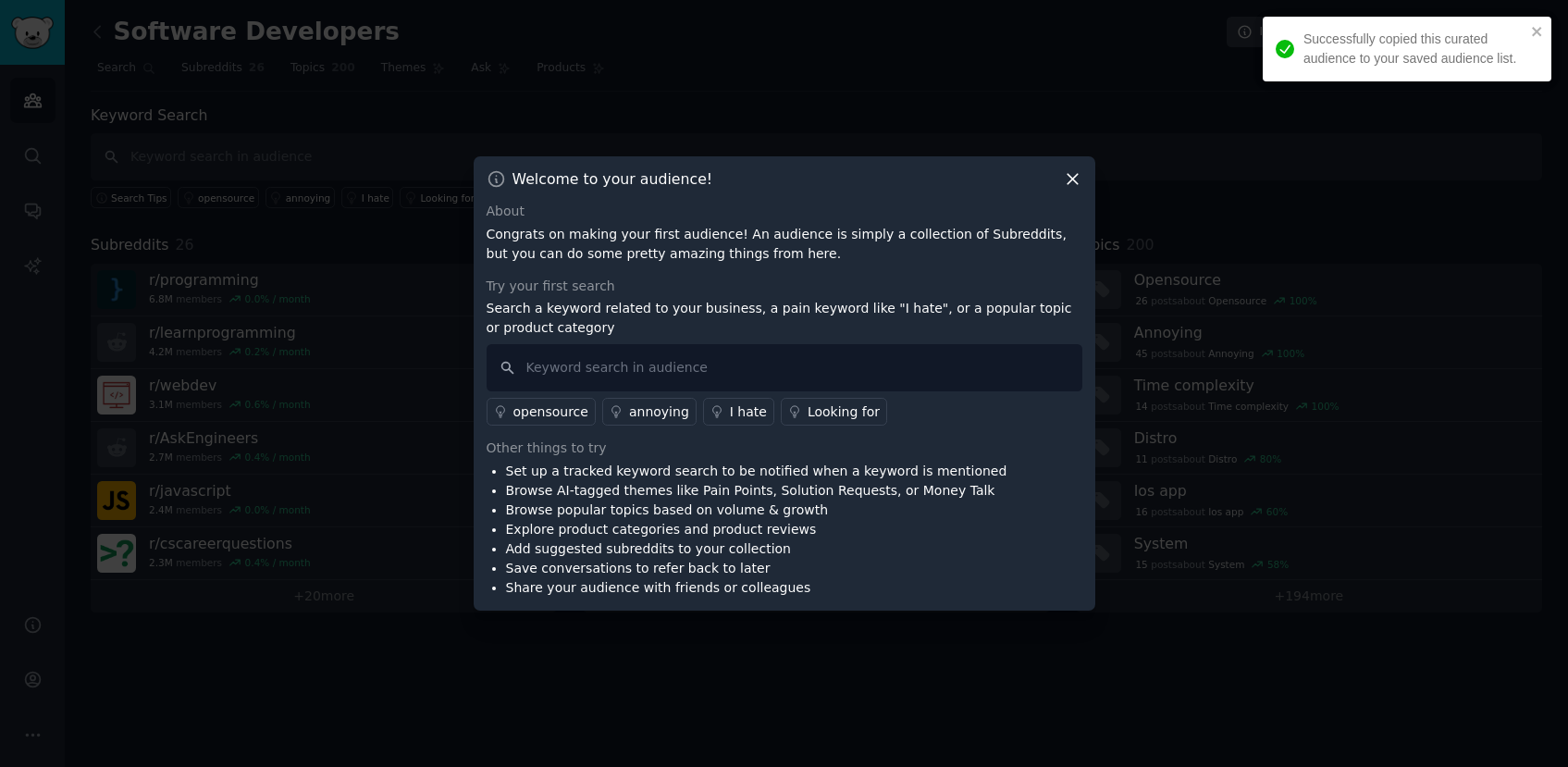
click at [1074, 177] on div "Welcome to your audience! About Congrats on making your first audience! An audi…" at bounding box center [784, 384] width 621 height 454
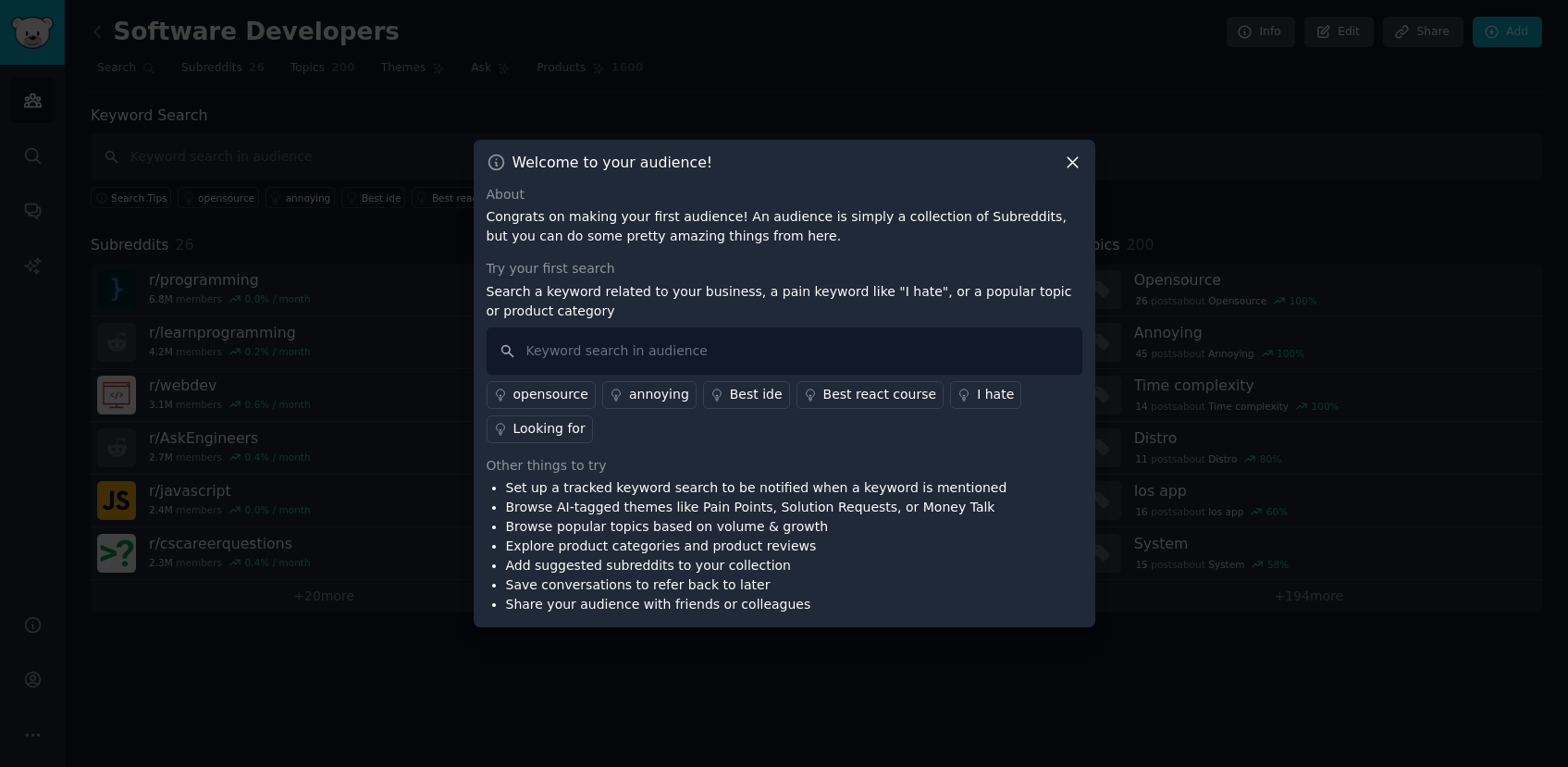
click at [1071, 166] on icon at bounding box center [1073, 162] width 20 height 20
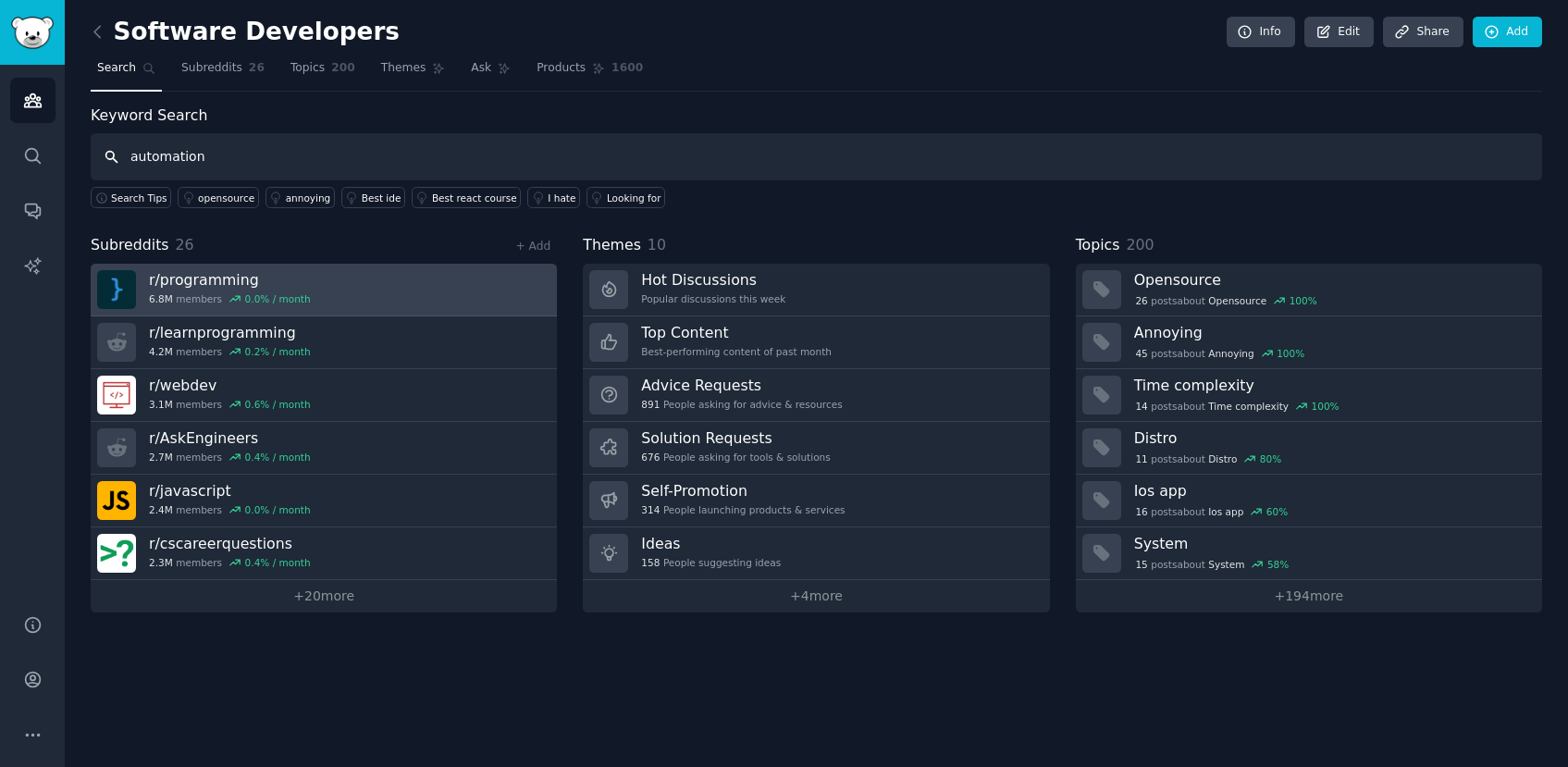
type input "automation"
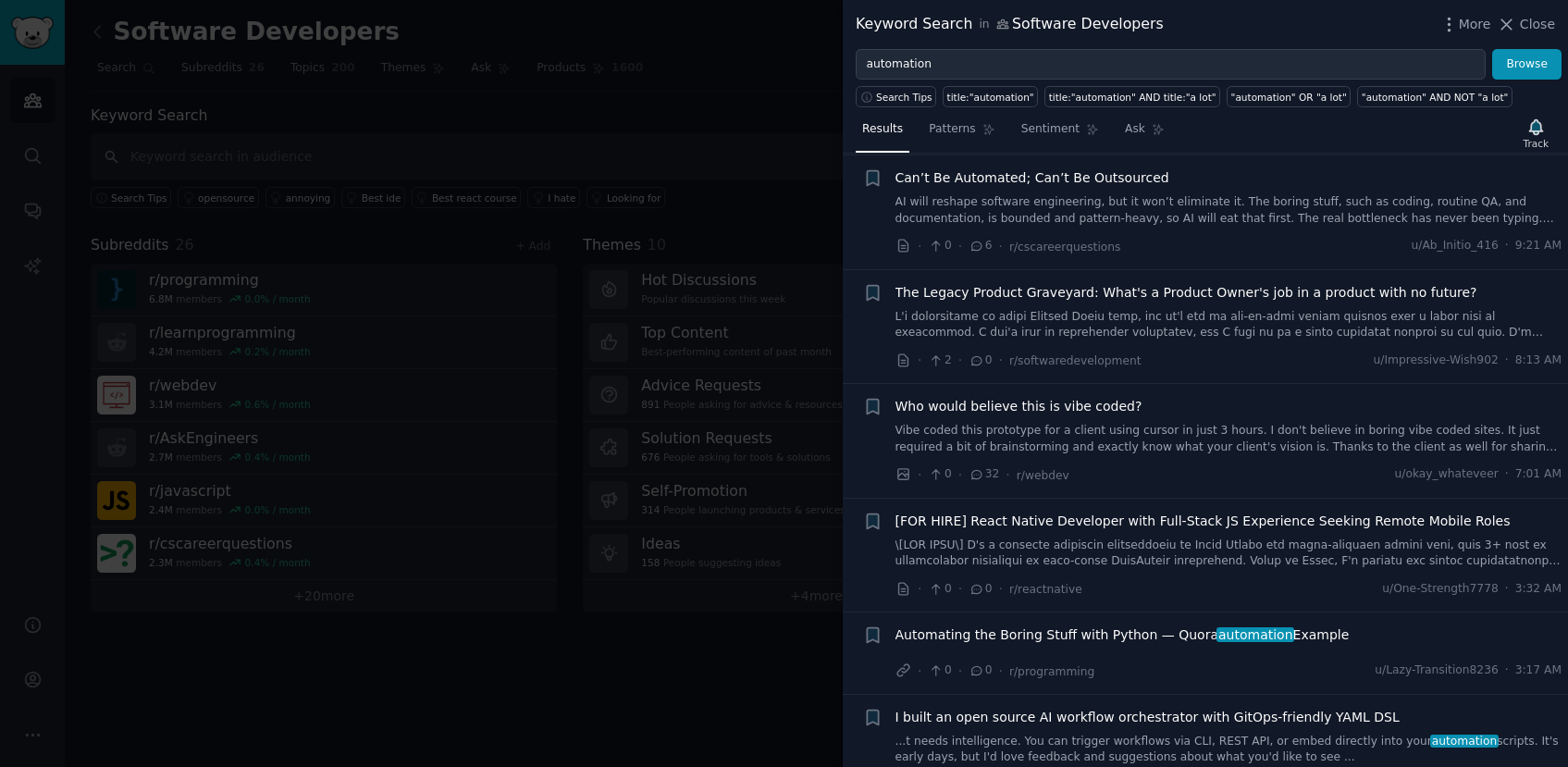
scroll to position [600, 0]
click at [1106, 405] on span "Who would believe this is vibe coded?" at bounding box center [1018, 406] width 247 height 20
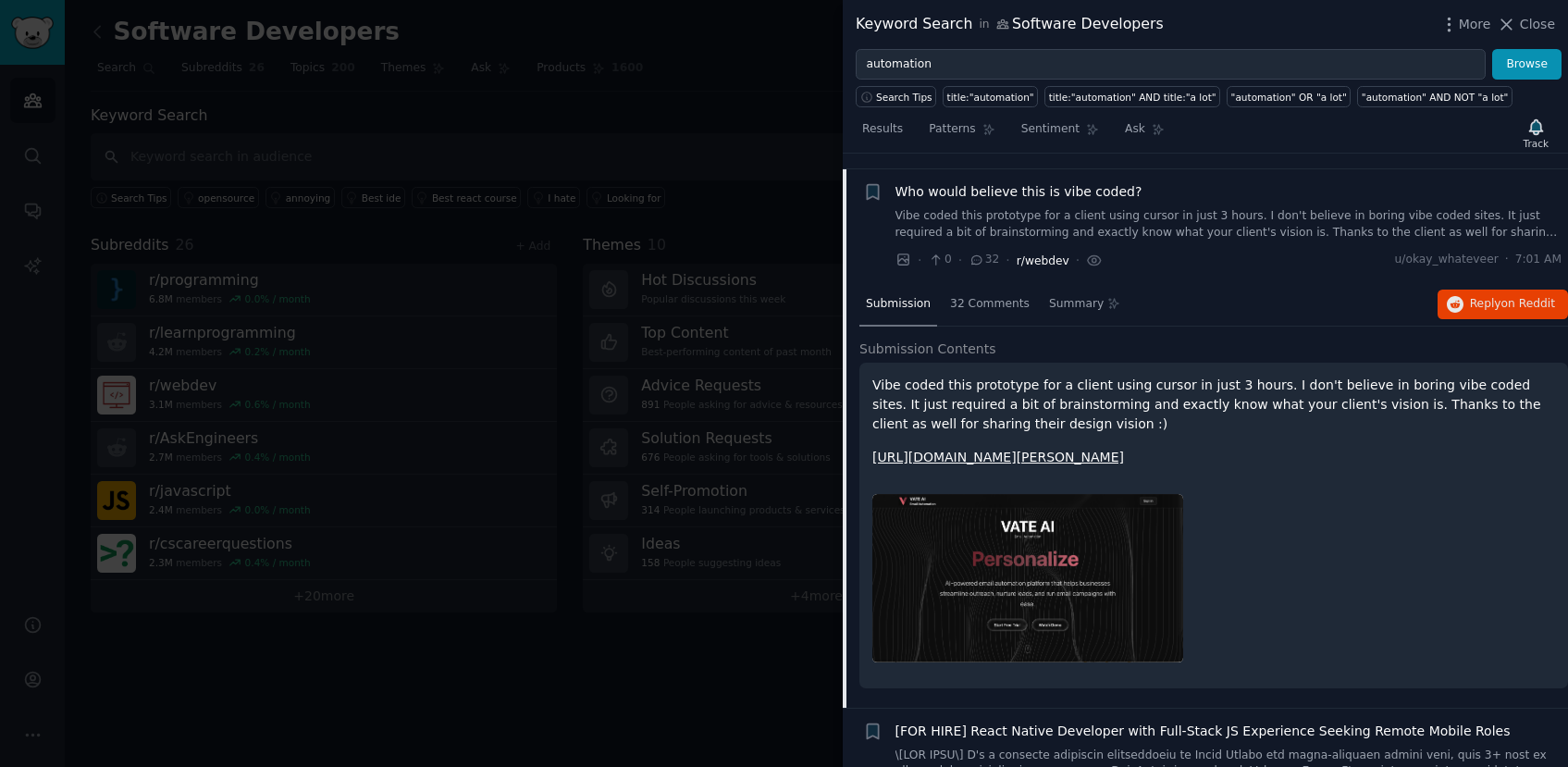
scroll to position [803, 0]
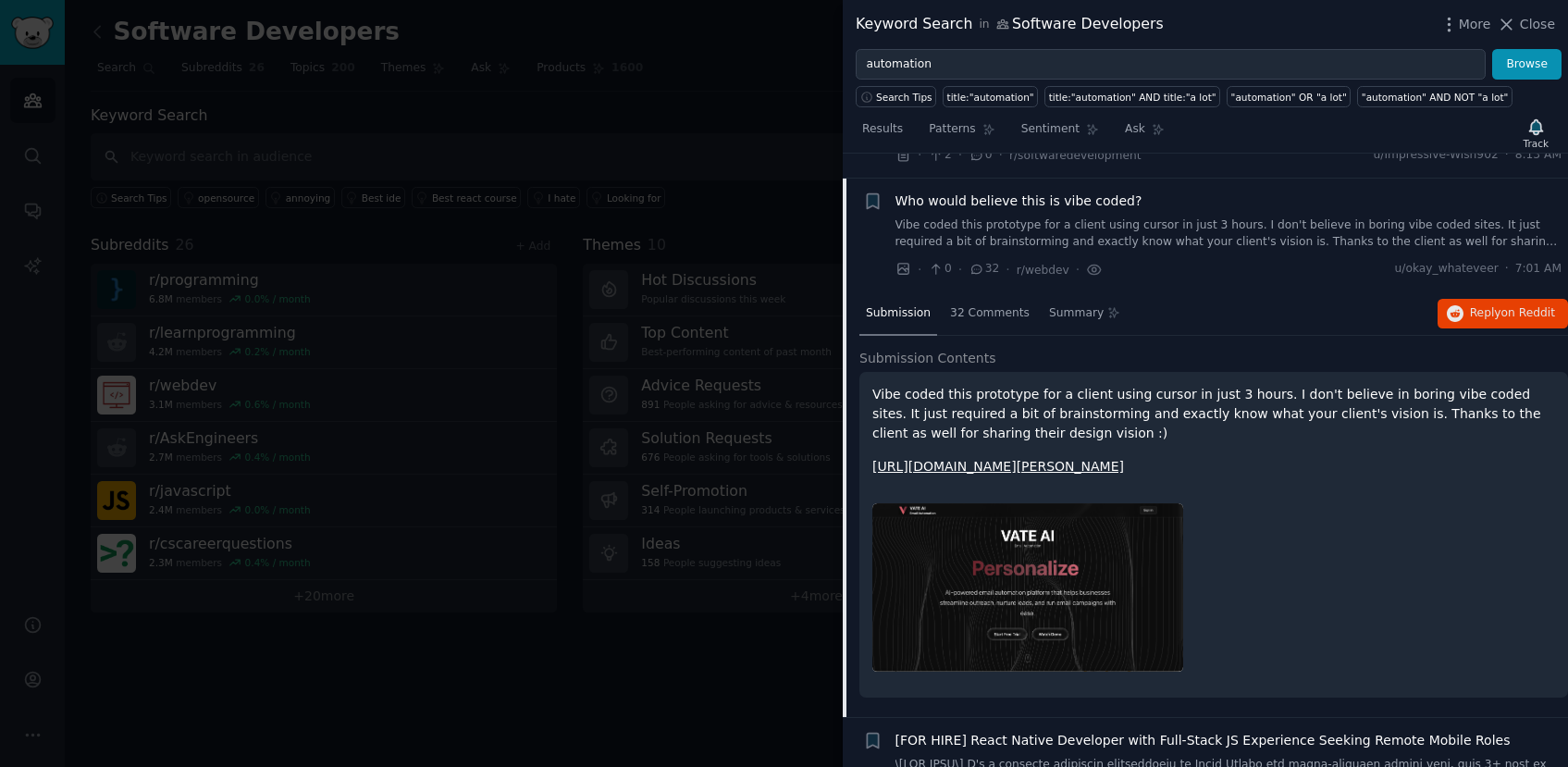
click at [991, 476] on p "https://preview.redd.it/zs7cqzd96ljf1.png?width=2932&format=png&auto=webp&s=171…" at bounding box center [1213, 467] width 682 height 20
click at [996, 467] on link "https://preview.redd.it/zs7cqzd96ljf1.png?width=2932&format=png&auto=webp&s=171…" at bounding box center [998, 466] width 252 height 15
click at [813, 266] on div at bounding box center [784, 384] width 1568 height 767
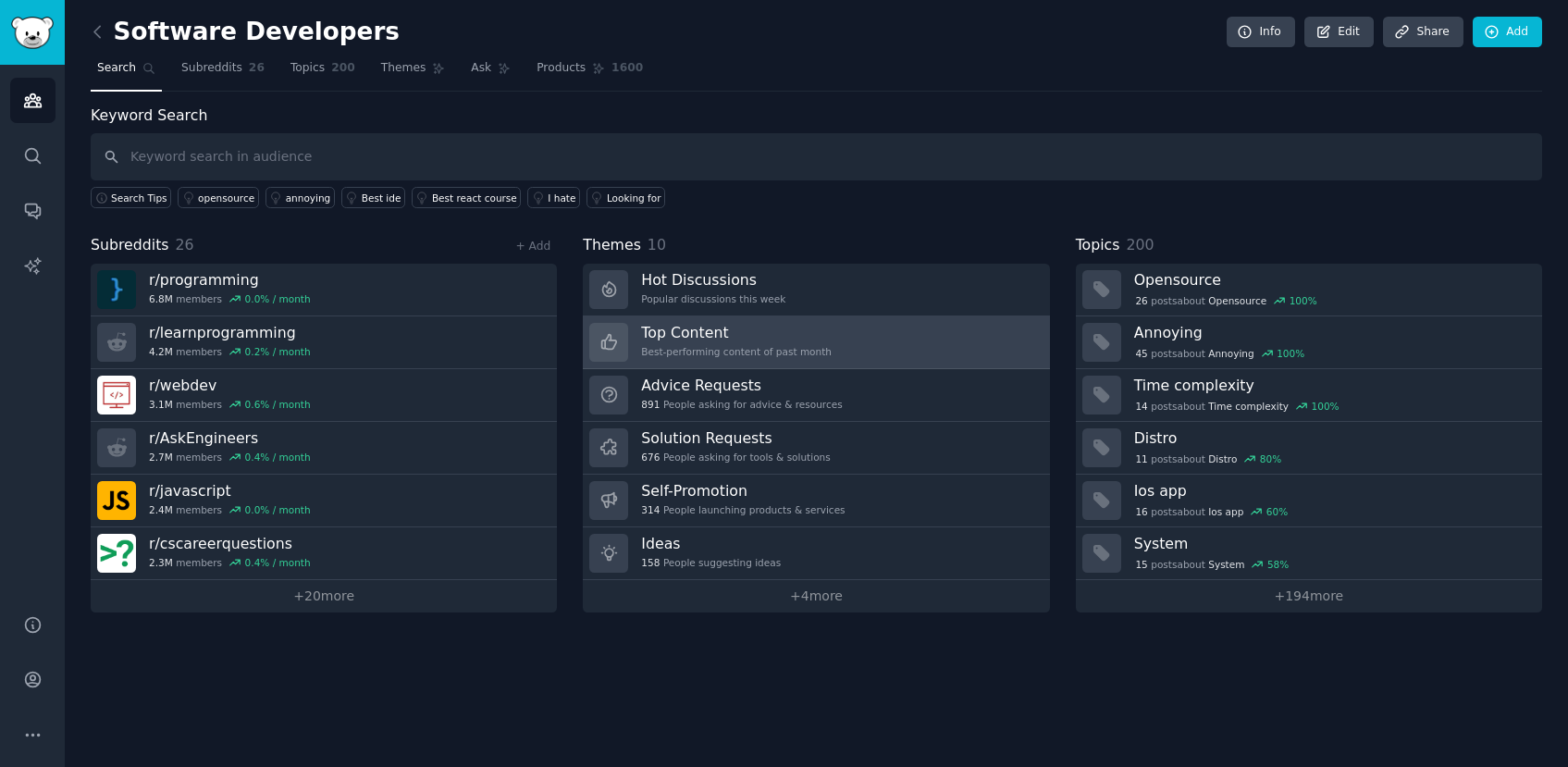
click at [693, 324] on h3 "Top Content" at bounding box center [736, 332] width 191 height 20
